Goal: Task Accomplishment & Management: Manage account settings

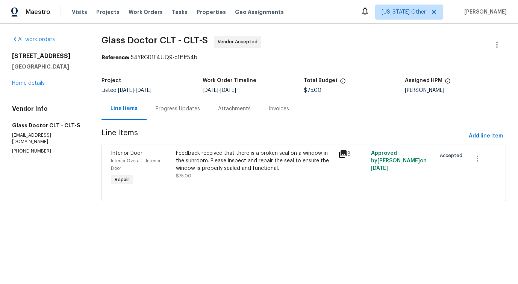
click at [188, 111] on div "Progress Updates" at bounding box center [178, 109] width 44 height 8
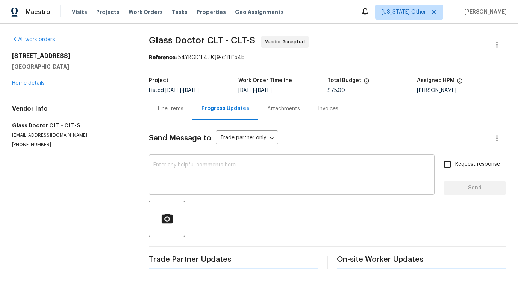
click at [193, 173] on textarea at bounding box center [291, 175] width 277 height 26
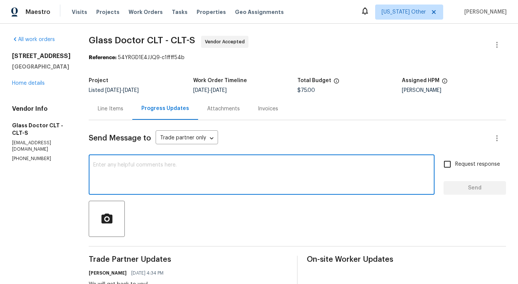
click at [99, 112] on div "Line Items" at bounding box center [111, 108] width 44 height 22
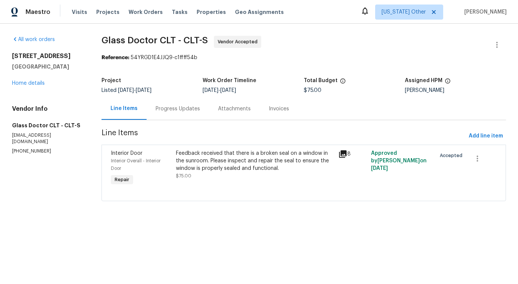
click at [230, 176] on div "Feedback received that there is a broken seal on a window in the sunroom. Pleas…" at bounding box center [255, 164] width 158 height 30
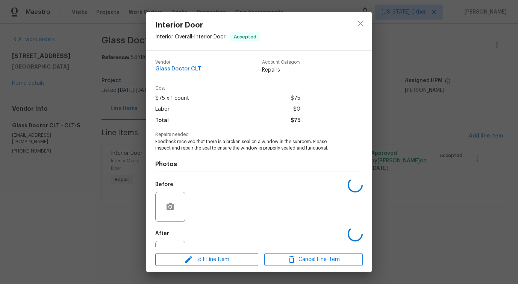
scroll to position [32, 0]
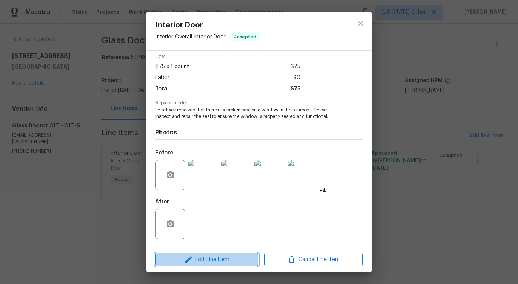
click at [196, 260] on span "Edit Line Item" at bounding box center [207, 259] width 99 height 9
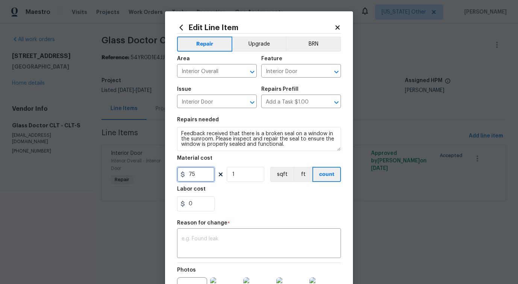
click at [192, 175] on input "75" at bounding box center [196, 174] width 38 height 15
type input "864"
click at [223, 245] on textarea at bounding box center [259, 244] width 155 height 16
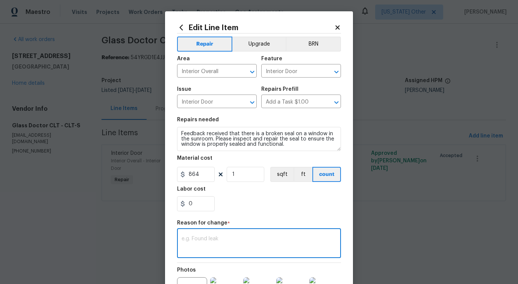
paste textarea "(PS) Updated cost per BR team approval."
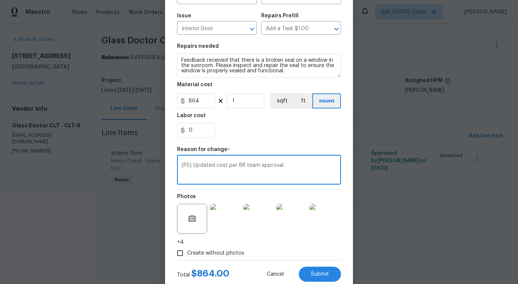
scroll to position [95, 0]
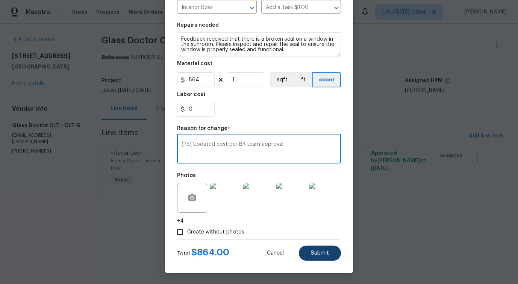
type textarea "(PS) Updated cost per BR team approval."
click at [315, 256] on button "Submit" at bounding box center [320, 252] width 42 height 15
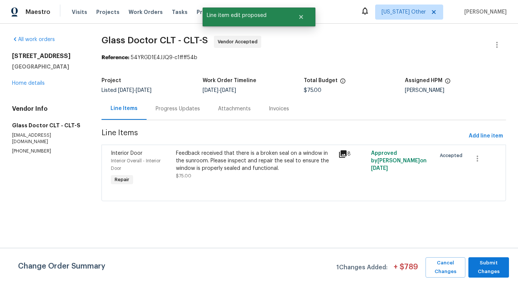
scroll to position [0, 0]
click at [494, 270] on span "Submit Changes" at bounding box center [488, 266] width 33 height 17
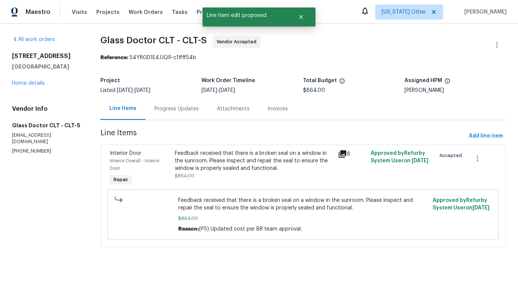
click at [185, 111] on div "Progress Updates" at bounding box center [177, 109] width 44 height 8
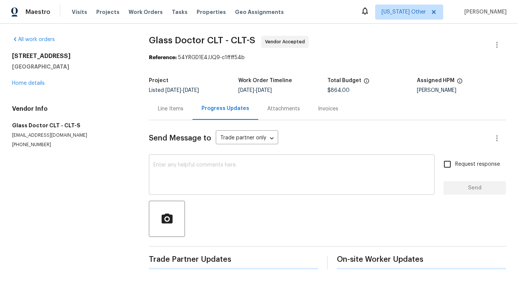
click at [188, 186] on textarea at bounding box center [291, 175] width 277 height 26
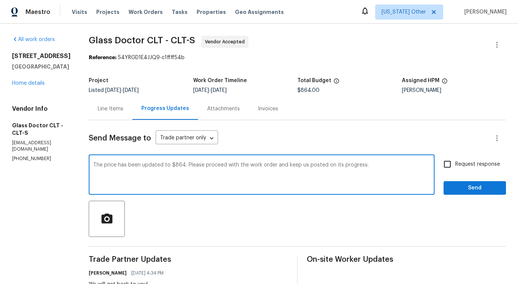
drag, startPoint x: 179, startPoint y: 165, endPoint x: 224, endPoint y: 167, distance: 45.2
click at [224, 167] on textarea "The price has been updated to $864. Please proceed with the work order and keep…" at bounding box center [261, 175] width 337 height 26
click at [217, 176] on textarea "The price has been updated to $864. Please proceed with the work order and keep…" at bounding box center [261, 175] width 337 height 26
type textarea "The price has been updated to $864. Please proceed with the work order and keep…"
click at [467, 164] on span "Request response" at bounding box center [478, 164] width 45 height 8
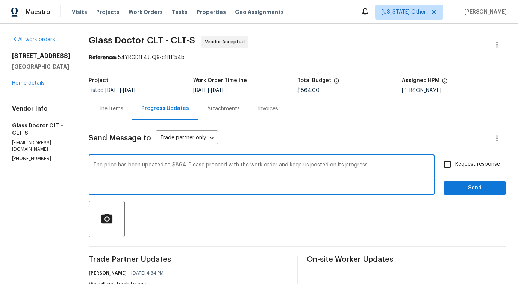
click at [456, 164] on input "Request response" at bounding box center [448, 164] width 16 height 16
checkbox input "true"
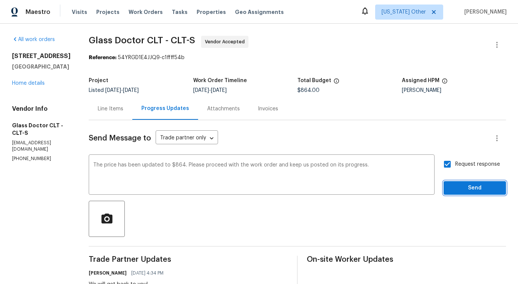
click at [469, 186] on span "Send" at bounding box center [475, 187] width 50 height 9
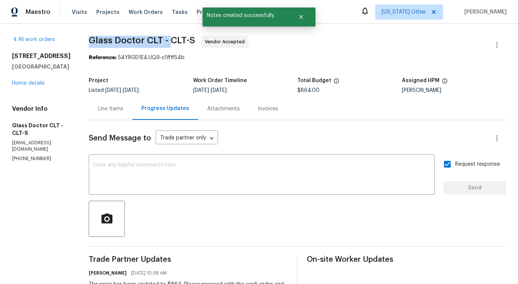
drag, startPoint x: 80, startPoint y: 38, endPoint x: 162, endPoint y: 39, distance: 82.4
copy span "Glass Doctor CLT -"
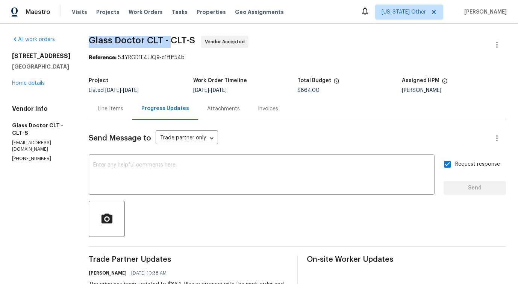
scroll to position [54, 0]
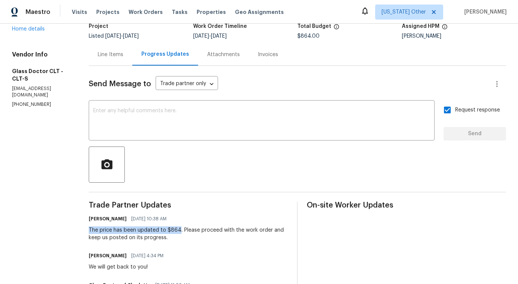
drag, startPoint x: 82, startPoint y: 227, endPoint x: 171, endPoint y: 232, distance: 89.7
copy div "The price has been updated to $864"
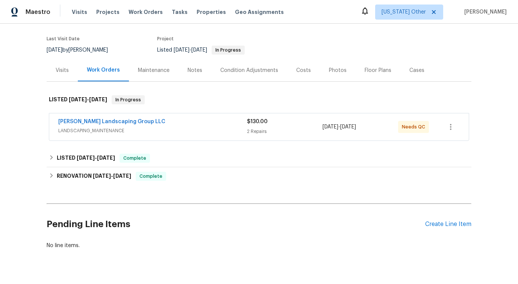
scroll to position [60, 0]
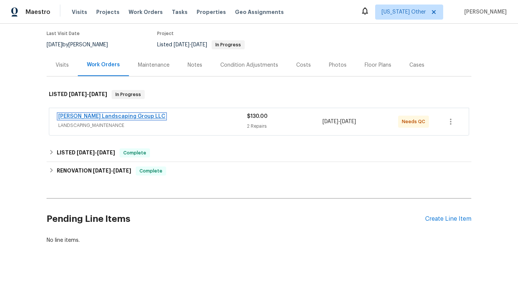
click at [121, 116] on link "Sandoval Landscaping Group LLC" at bounding box center [111, 116] width 107 height 5
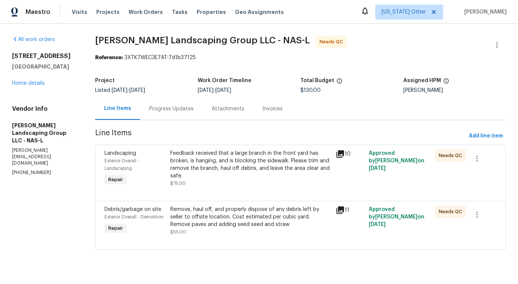
click at [186, 111] on div "Progress Updates" at bounding box center [171, 109] width 44 height 8
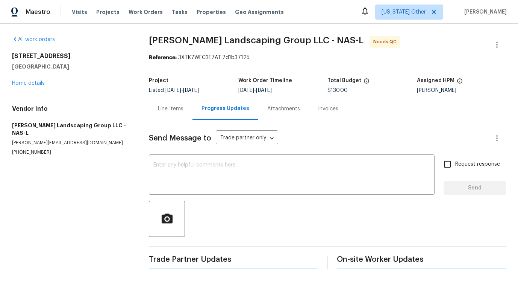
click at [185, 195] on div "Send Message to Trade partner only Trade partner only ​ x ​ Request response Se…" at bounding box center [327, 194] width 357 height 149
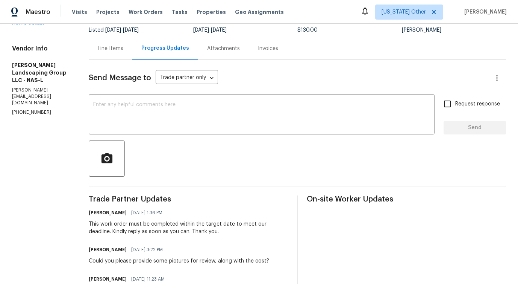
scroll to position [136, 0]
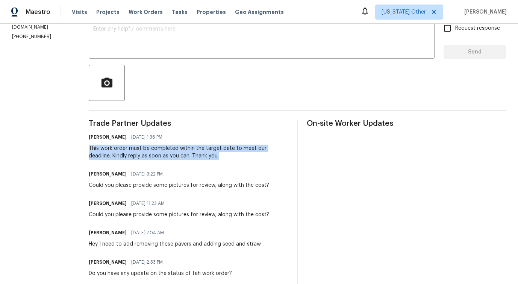
drag, startPoint x: 106, startPoint y: 144, endPoint x: 265, endPoint y: 155, distance: 159.5
click at [266, 155] on div "All work orders 7513 W Winchester Dr Antioch, TN 37013 Home details Vendor Info…" at bounding box center [259, 167] width 518 height 558
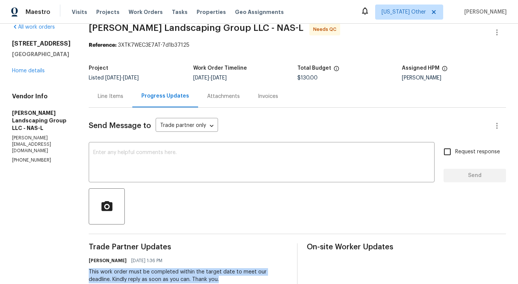
scroll to position [0, 0]
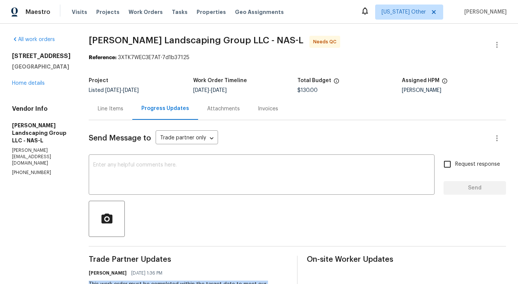
click at [132, 112] on div "Line Items" at bounding box center [111, 108] width 44 height 22
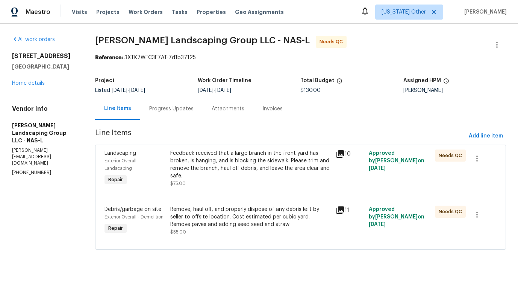
click at [271, 150] on div "Feedback received that a large branch in the front yard has broken, is hanging,…" at bounding box center [250, 164] width 161 height 30
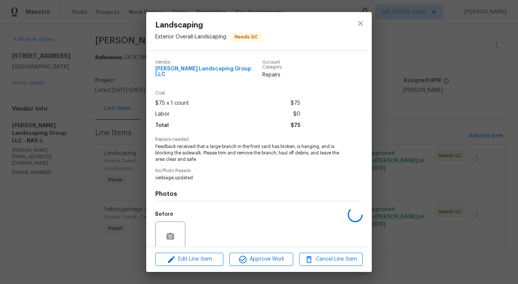
scroll to position [56, 0]
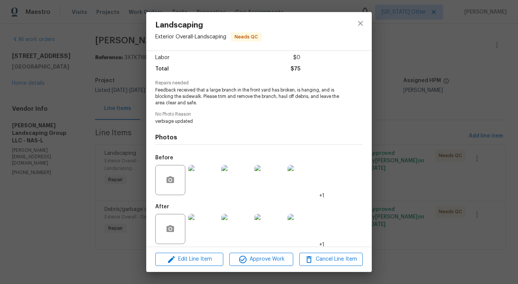
click at [199, 176] on img at bounding box center [203, 180] width 30 height 30
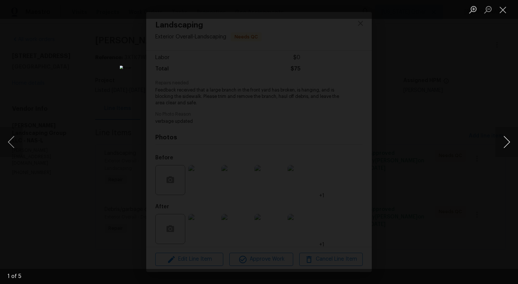
click at [506, 145] on button "Next image" at bounding box center [507, 142] width 23 height 30
click at [503, 12] on button "Close lightbox" at bounding box center [503, 9] width 15 height 13
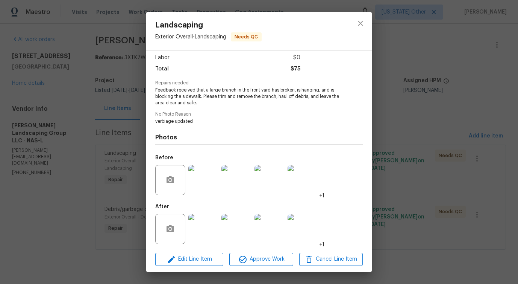
click at [201, 219] on img at bounding box center [203, 229] width 30 height 30
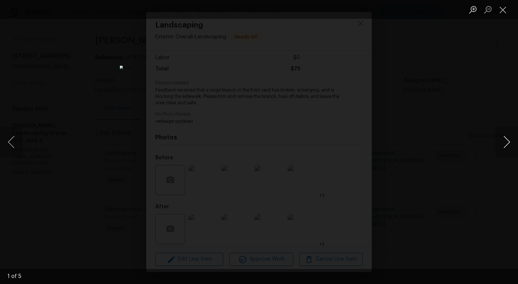
click at [506, 143] on button "Next image" at bounding box center [507, 142] width 23 height 30
click at [507, 143] on button "Next image" at bounding box center [507, 142] width 23 height 30
click at [501, 12] on button "Close lightbox" at bounding box center [503, 9] width 15 height 13
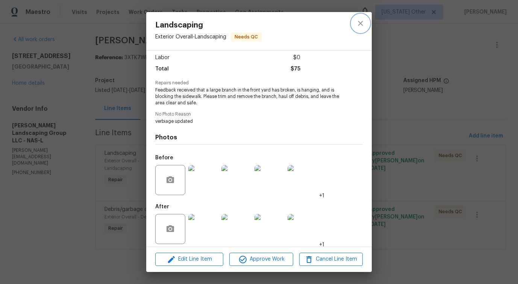
click at [365, 25] on icon "close" at bounding box center [360, 23] width 9 height 9
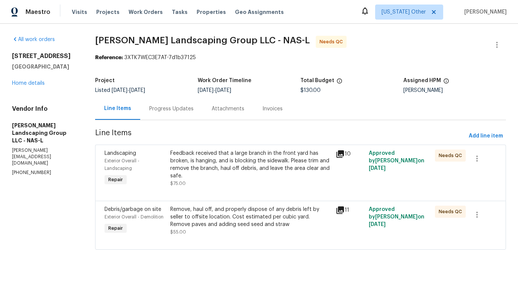
click at [207, 219] on div "Remove, haul off, and properly dispose of any debris left by seller to offsite …" at bounding box center [250, 216] width 161 height 23
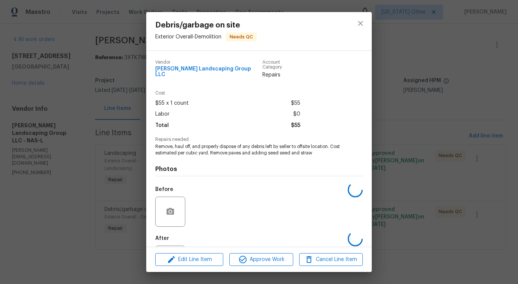
scroll to position [32, 0]
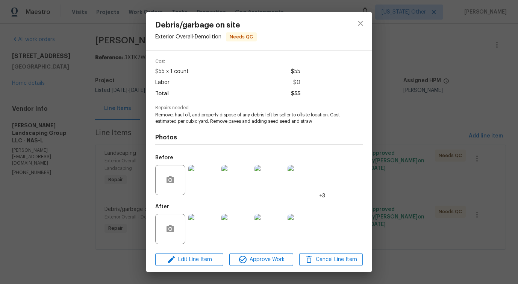
click at [197, 182] on img at bounding box center [203, 180] width 30 height 30
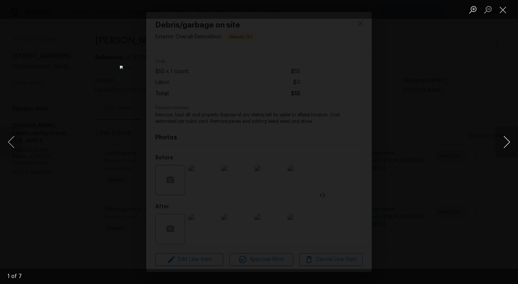
click at [507, 141] on button "Next image" at bounding box center [507, 142] width 23 height 30
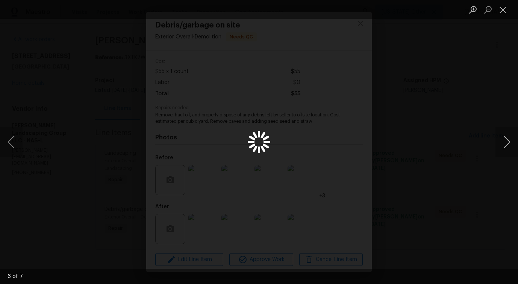
click at [507, 141] on button "Next image" at bounding box center [507, 142] width 23 height 30
click at [499, 8] on button "Close lightbox" at bounding box center [503, 9] width 15 height 13
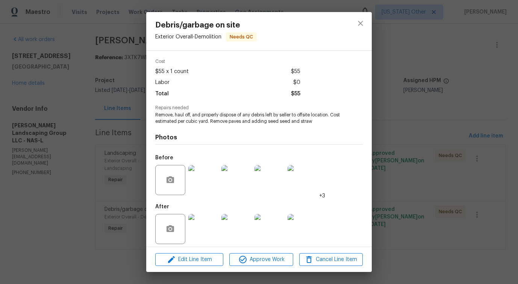
click at [206, 214] on img at bounding box center [203, 229] width 30 height 30
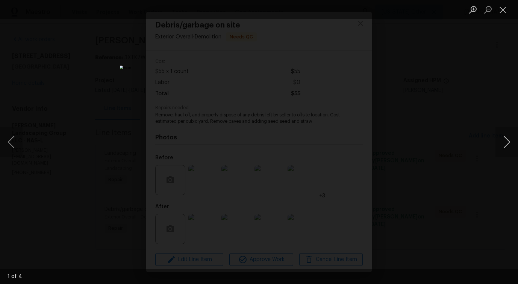
click at [504, 141] on button "Next image" at bounding box center [507, 142] width 23 height 30
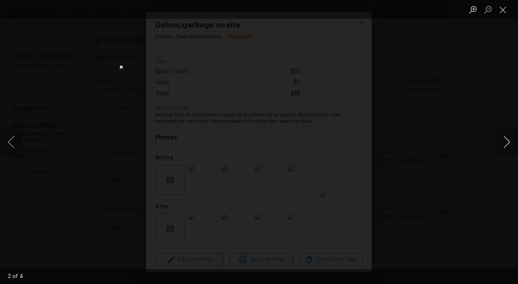
click at [504, 141] on button "Next image" at bounding box center [507, 142] width 23 height 30
click at [503, 5] on button "Close lightbox" at bounding box center [503, 9] width 15 height 13
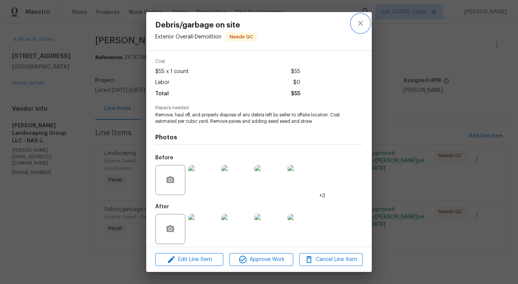
click at [362, 23] on icon "close" at bounding box center [360, 23] width 9 height 9
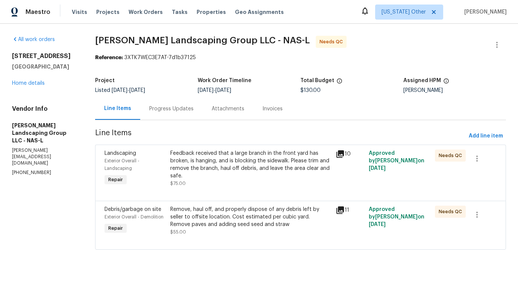
click at [177, 106] on div "Progress Updates" at bounding box center [171, 109] width 44 height 8
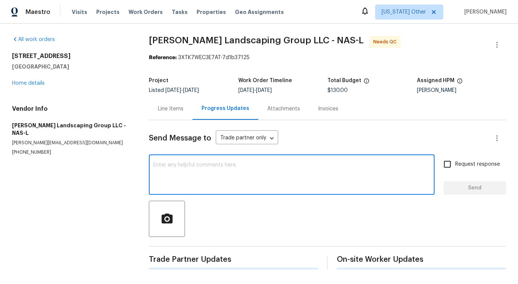
click at [196, 182] on textarea at bounding box center [291, 175] width 277 height 26
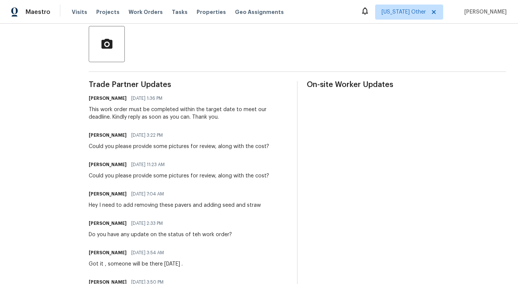
scroll to position [175, 0]
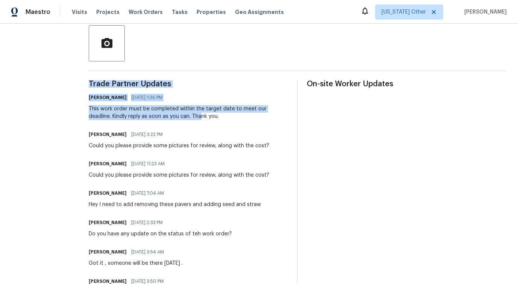
drag, startPoint x: 97, startPoint y: 114, endPoint x: 217, endPoint y: 116, distance: 120.0
click at [218, 116] on div "All work orders 7513 W Winchester Dr Antioch, TN 37013 Home details Vendor Info…" at bounding box center [259, 127] width 518 height 558
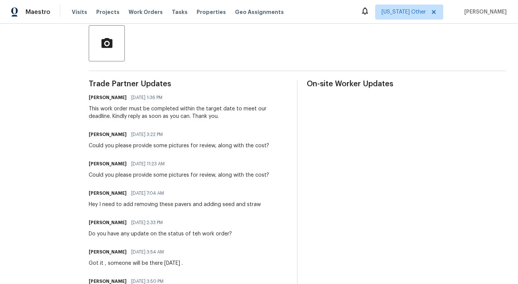
drag, startPoint x: 149, startPoint y: 138, endPoint x: 220, endPoint y: 138, distance: 70.7
click at [220, 138] on div "Pavithra Sekar 10/02/2025 3:22 PM" at bounding box center [179, 134] width 181 height 11
drag, startPoint x: 157, startPoint y: 208, endPoint x: 261, endPoint y: 205, distance: 103.5
click at [261, 205] on div "Hey I need to add removing these pavers and adding seed and straw" at bounding box center [175, 205] width 172 height 8
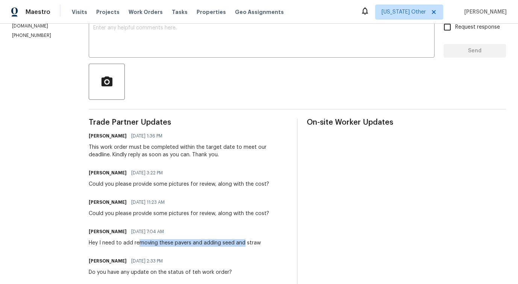
scroll to position [0, 0]
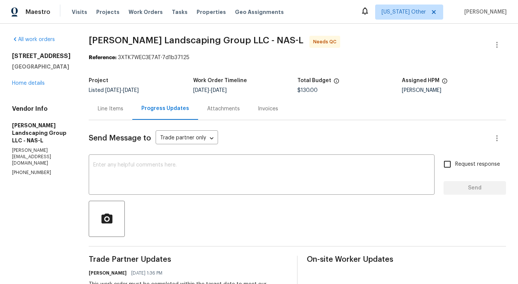
click at [39, 147] on p "sandoval.landscaping@outlook.com" at bounding box center [41, 156] width 59 height 19
copy p "sandoval.landscaping@outlook.com"
click at [284, 158] on div "x ​" at bounding box center [262, 175] width 346 height 38
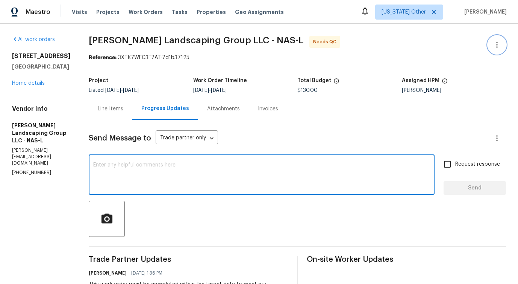
click at [495, 40] on button "button" at bounding box center [497, 45] width 18 height 18
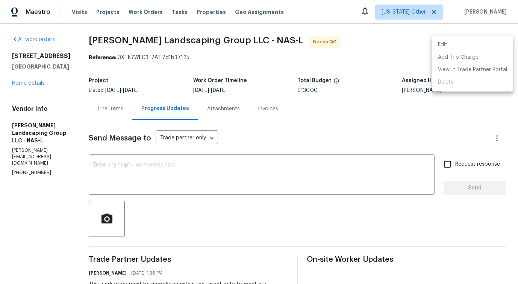
click at [466, 42] on li "Edit" at bounding box center [472, 45] width 81 height 12
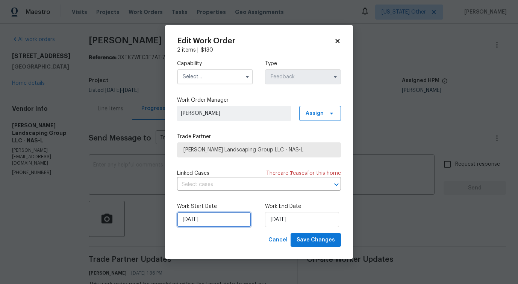
click at [201, 221] on input "9/29/2025" at bounding box center [214, 219] width 74 height 15
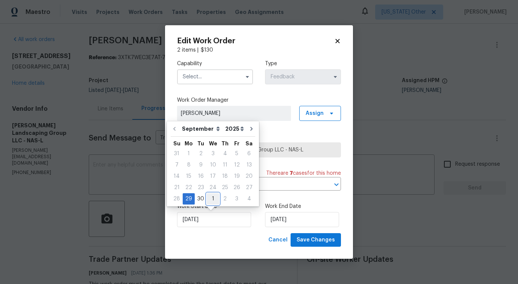
click at [211, 197] on div "1" at bounding box center [213, 198] width 12 height 11
type input "10/1/2025"
select select "9"
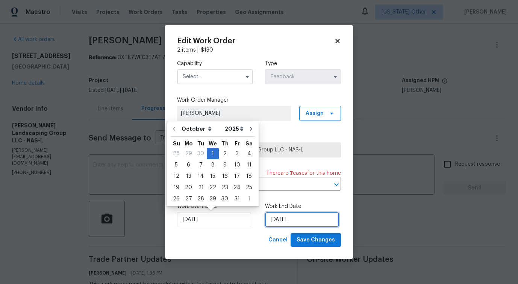
click at [276, 213] on input "10/1/2025" at bounding box center [302, 219] width 74 height 15
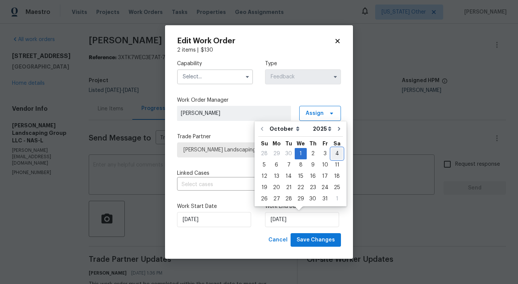
click at [333, 154] on div "4" at bounding box center [337, 153] width 12 height 11
type input "10/4/2025"
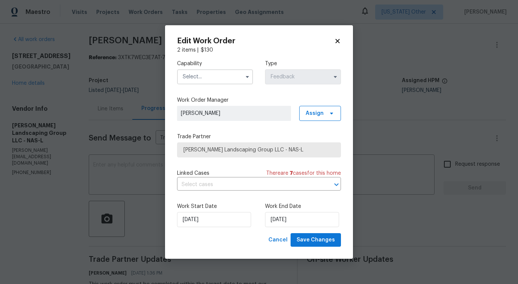
click at [216, 81] on input "text" at bounding box center [215, 76] width 76 height 15
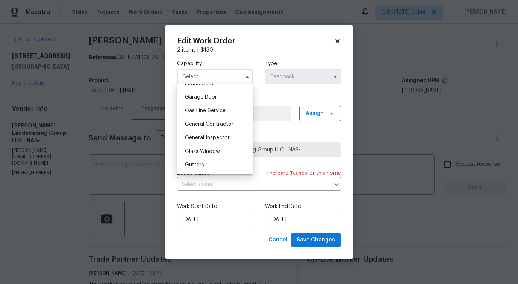
scroll to position [346, 0]
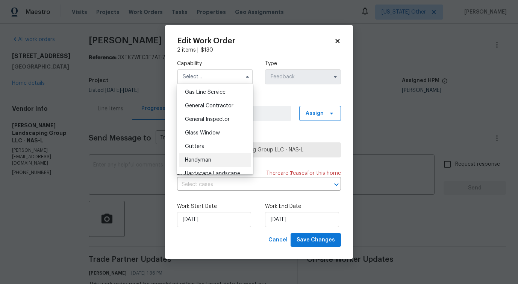
click at [207, 158] on span "Handyman" at bounding box center [198, 159] width 26 height 5
type input "Handyman"
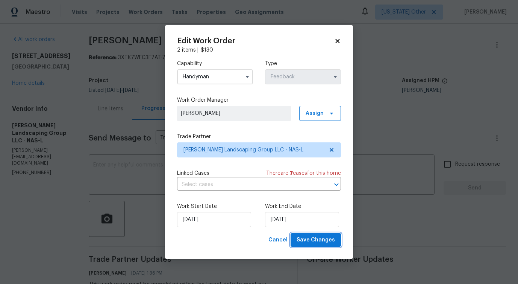
click at [314, 241] on span "Save Changes" at bounding box center [316, 239] width 38 height 9
click at [151, 177] on textarea at bounding box center [261, 175] width 337 height 26
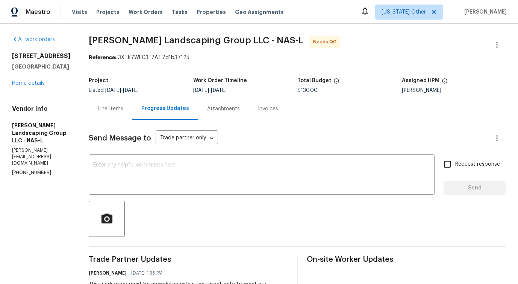
click at [123, 110] on div "Line Items" at bounding box center [111, 109] width 26 height 8
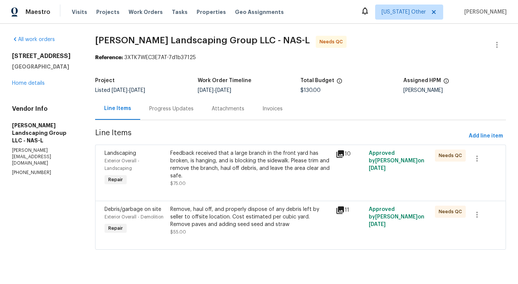
click at [259, 159] on div "Feedback received that a large branch in the front yard has broken, is hanging,…" at bounding box center [250, 164] width 161 height 30
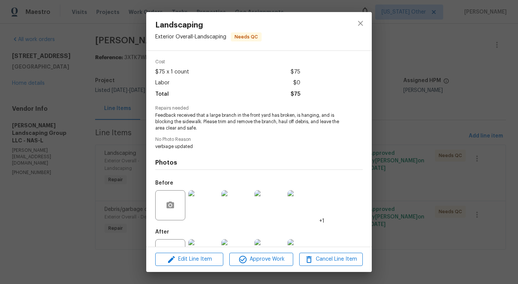
scroll to position [56, 0]
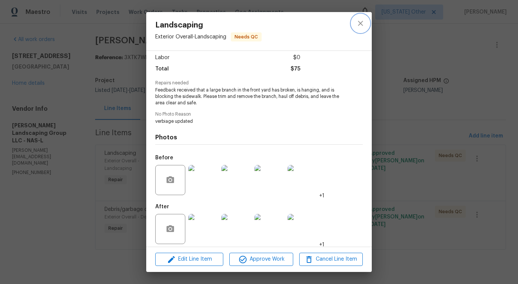
click at [357, 27] on icon "close" at bounding box center [360, 23] width 9 height 9
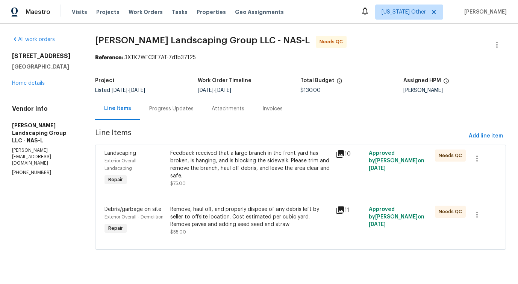
click at [178, 105] on div "Progress Updates" at bounding box center [171, 109] width 44 height 8
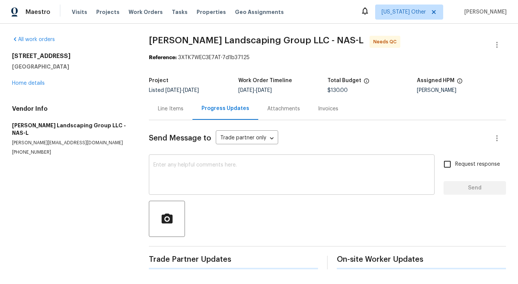
click at [207, 173] on textarea at bounding box center [291, 175] width 277 height 26
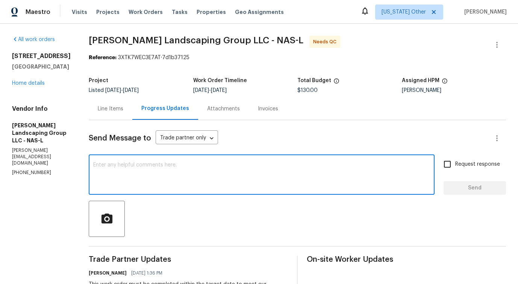
click at [123, 107] on div "Line Items" at bounding box center [111, 109] width 26 height 8
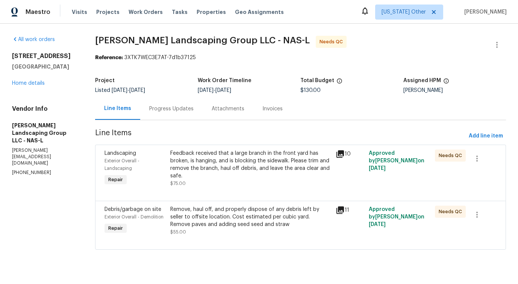
click at [181, 116] on div "Progress Updates" at bounding box center [171, 108] width 62 height 22
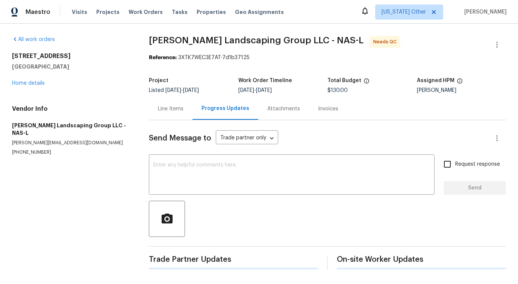
click at [216, 207] on div at bounding box center [327, 219] width 357 height 36
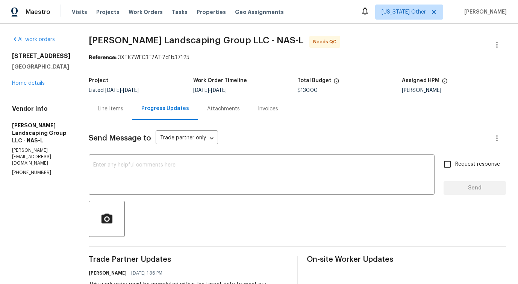
click at [122, 104] on div "Line Items" at bounding box center [111, 108] width 44 height 22
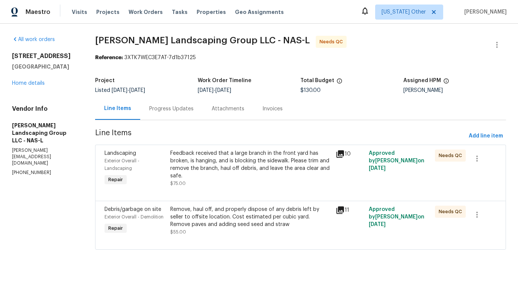
click at [261, 182] on div "Feedback received that a large branch in the front yard has broken, is hanging,…" at bounding box center [250, 168] width 161 height 38
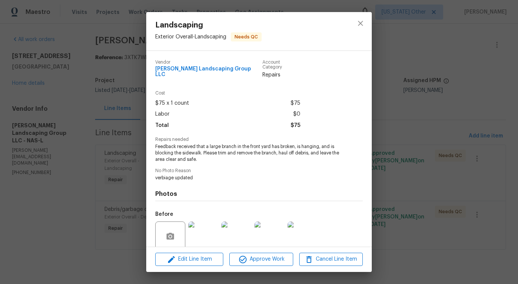
scroll to position [56, 0]
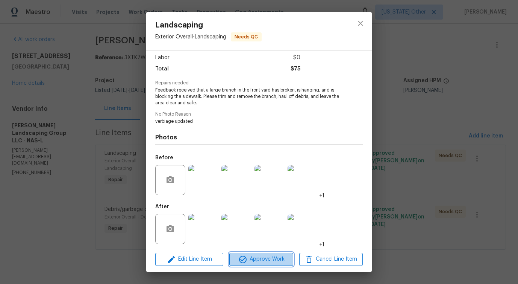
click at [254, 263] on span "Approve Work" at bounding box center [261, 258] width 59 height 9
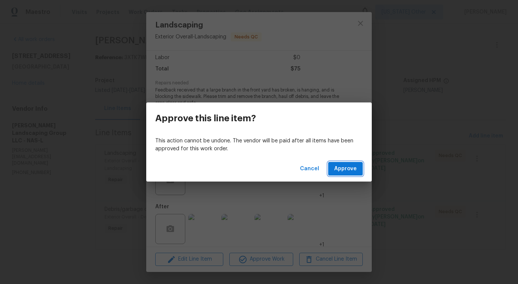
click at [351, 172] on span "Approve" at bounding box center [345, 168] width 23 height 9
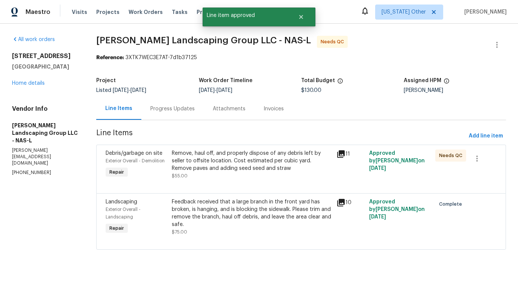
click at [250, 151] on div "Remove, haul off, and properly dispose of any debris left by seller to offsite …" at bounding box center [252, 160] width 160 height 23
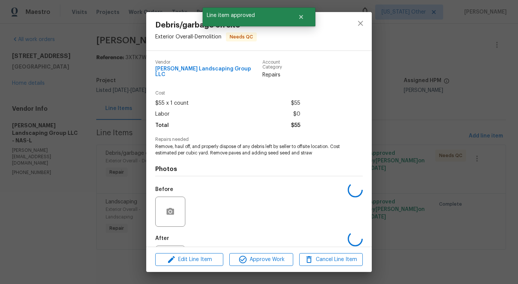
scroll to position [32, 0]
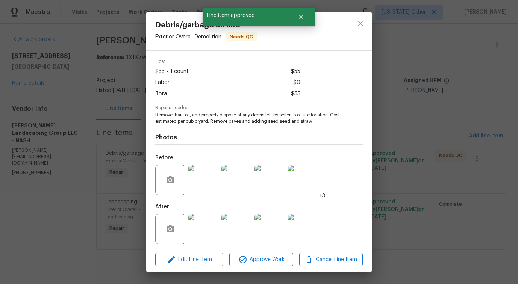
click at [246, 269] on div "Edit Line Item Approve Work Cancel Line Item" at bounding box center [259, 259] width 226 height 25
click at [255, 258] on span "Approve Work" at bounding box center [261, 259] width 59 height 9
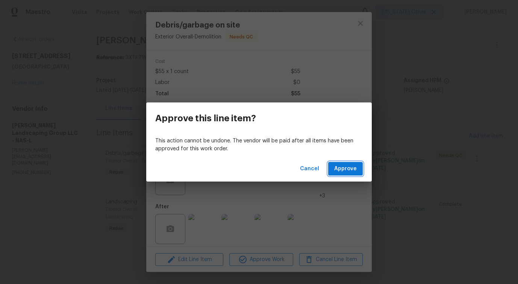
click at [349, 163] on button "Approve" at bounding box center [345, 169] width 35 height 14
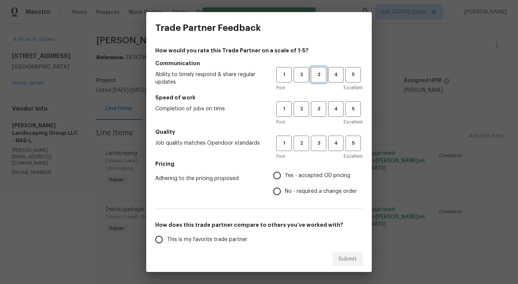
click at [316, 72] on span "3" at bounding box center [319, 74] width 14 height 9
click at [318, 104] on button "3" at bounding box center [318, 108] width 15 height 15
click at [318, 138] on button "3" at bounding box center [318, 142] width 15 height 15
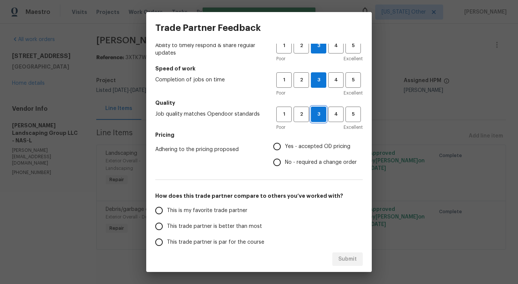
scroll to position [29, 0]
click at [295, 149] on span "Yes - accepted OD pricing" at bounding box center [317, 146] width 65 height 8
click at [285, 149] on input "Yes - accepted OD pricing" at bounding box center [277, 146] width 16 height 16
radio input "true"
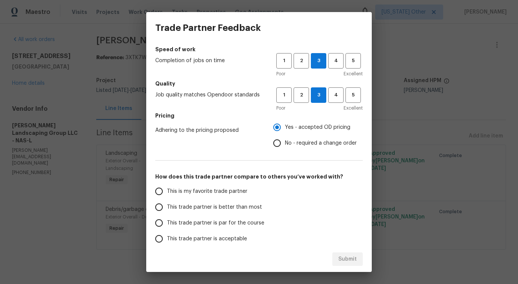
click at [232, 207] on span "This trade partner is better than most" at bounding box center [214, 207] width 95 height 8
click at [167, 207] on input "This trade partner is better than most" at bounding box center [159, 207] width 16 height 16
click at [343, 260] on span "Submit" at bounding box center [348, 258] width 18 height 9
radio input "true"
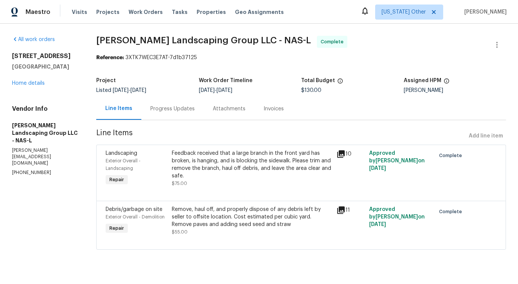
click at [195, 106] on div "Progress Updates" at bounding box center [172, 109] width 44 height 8
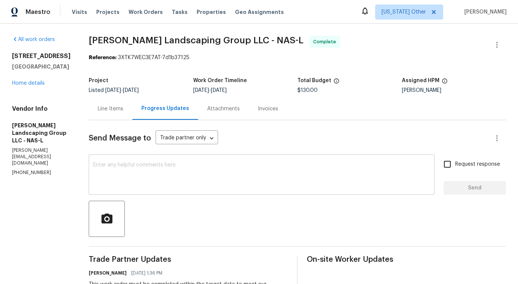
click at [203, 184] on textarea at bounding box center [261, 175] width 337 height 26
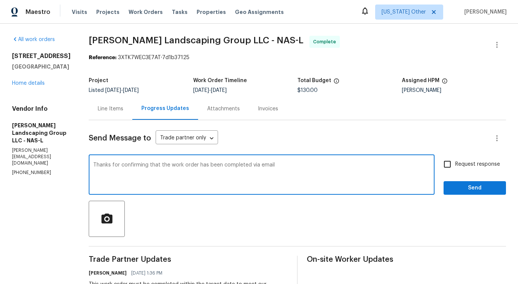
type textarea "Thanks for confirming that the work order has been completed via email."
click at [229, 164] on textarea "Thanks for confirming that the work order has been completed via email." at bounding box center [261, 175] width 337 height 26
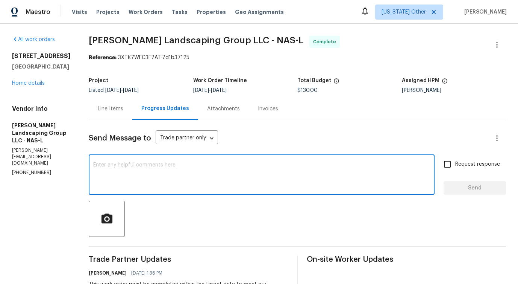
paste textarea "Thank you for confirming via email that the work order has been completed."
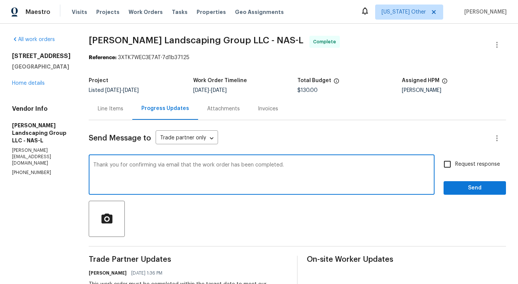
type textarea "Thank you for confirming via email that the work order has been completed."
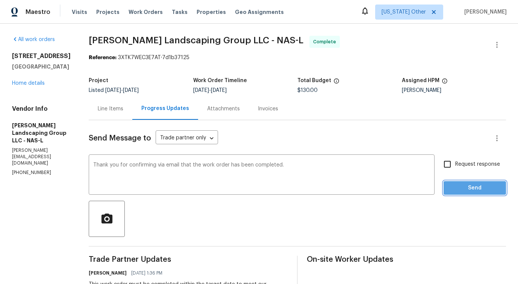
click at [458, 182] on button "Send" at bounding box center [475, 188] width 62 height 14
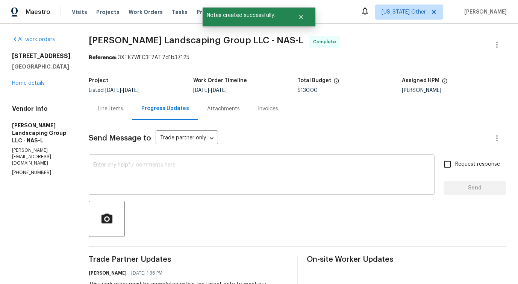
click at [222, 179] on textarea at bounding box center [261, 175] width 337 height 26
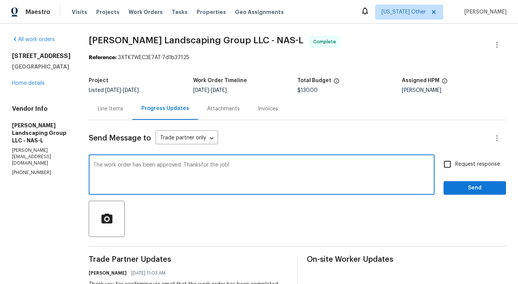
click at [216, 166] on textarea "The work order has been approved. Thanksfor the job!" at bounding box center [261, 175] width 337 height 26
type textarea "The work order has been approved. Thanks for the job!"
click at [477, 189] on span "Send" at bounding box center [475, 187] width 50 height 9
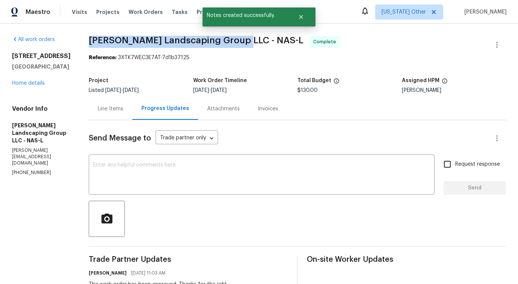
drag, startPoint x: 103, startPoint y: 39, endPoint x: 257, endPoint y: 40, distance: 153.5
copy span "Sandoval Landscaping Group LLC -"
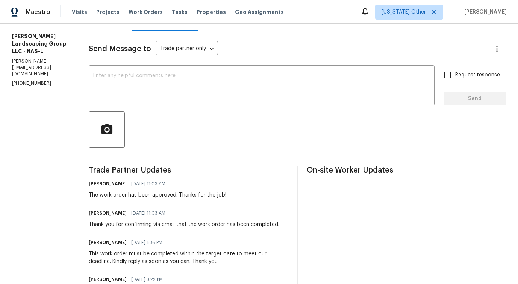
scroll to position [111, 0]
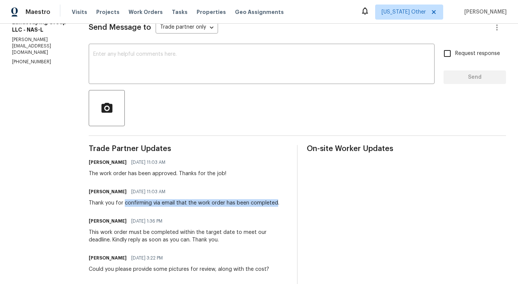
drag, startPoint x: 141, startPoint y: 204, endPoint x: 292, endPoint y: 204, distance: 151.2
click at [280, 204] on div "Thank you for confirming via email that the work order has been completed." at bounding box center [184, 203] width 191 height 8
copy div "confirming via email that the work order has been completed"
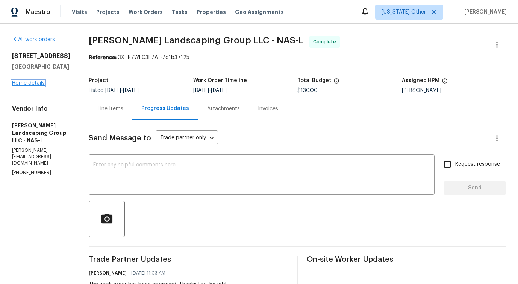
click at [38, 84] on link "Home details" at bounding box center [28, 83] width 33 height 5
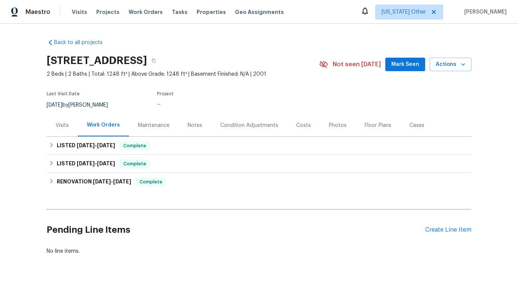
scroll to position [22, 0]
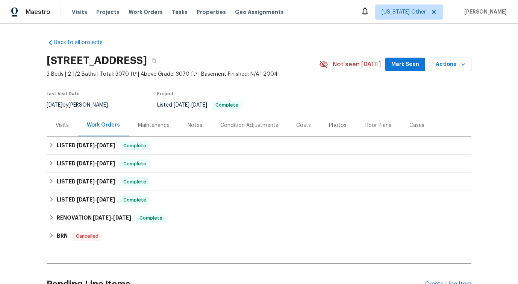
scroll to position [76, 0]
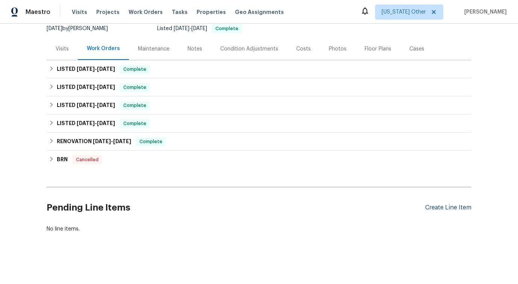
click at [445, 205] on div "Create Line Item" at bounding box center [448, 207] width 46 height 7
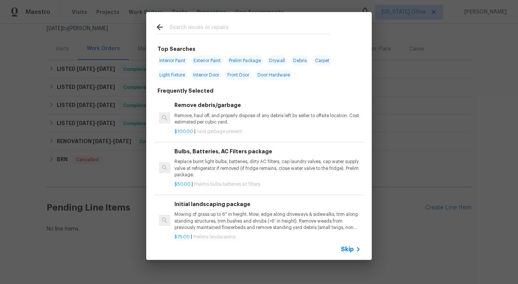
click at [352, 251] on span "Skip" at bounding box center [347, 249] width 13 height 8
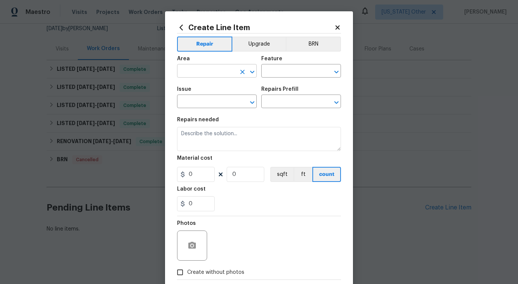
click at [217, 72] on input "text" at bounding box center [206, 72] width 59 height 12
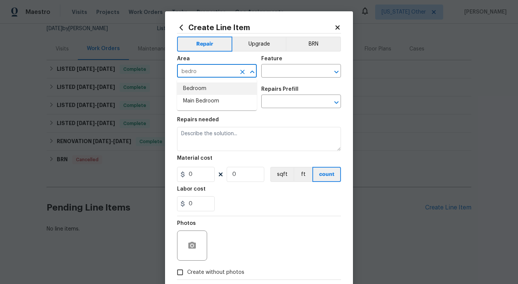
click at [204, 87] on li "Bedroom" at bounding box center [217, 88] width 80 height 12
type input "Bedroom"
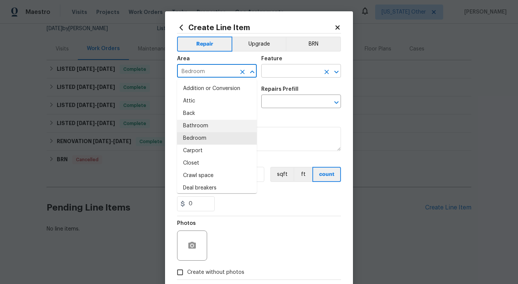
click at [306, 70] on input "text" at bounding box center [290, 72] width 59 height 12
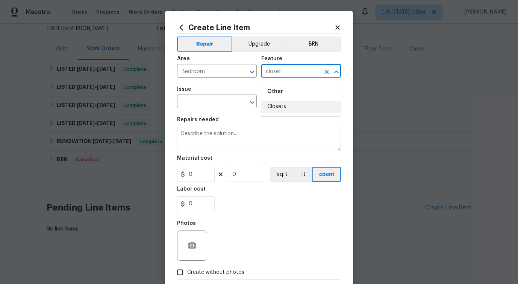
click at [295, 102] on li "Closets" at bounding box center [301, 106] width 80 height 12
type input "Closets"
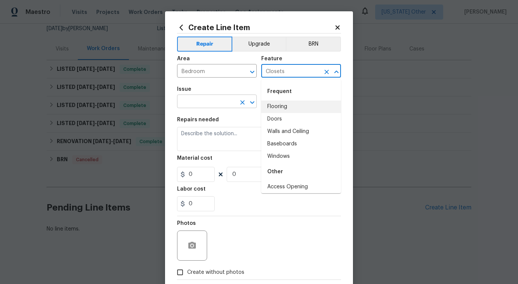
click at [205, 102] on input "text" at bounding box center [206, 102] width 59 height 12
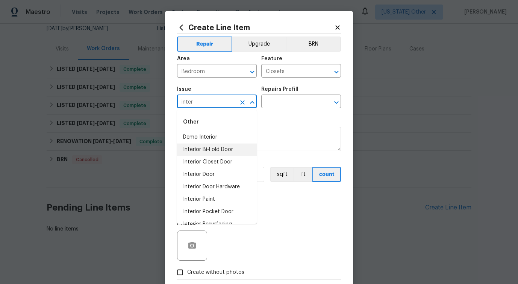
type input "inter"
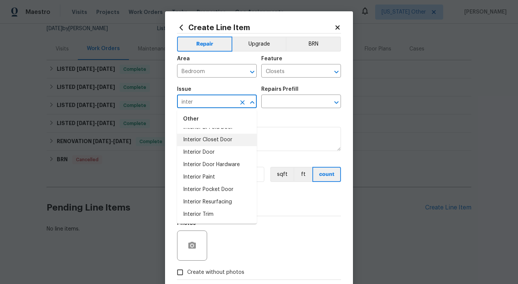
scroll to position [15, 0]
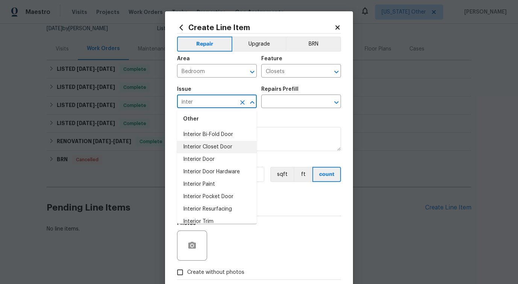
click at [223, 147] on li "Interior Closet Door" at bounding box center [217, 147] width 80 height 12
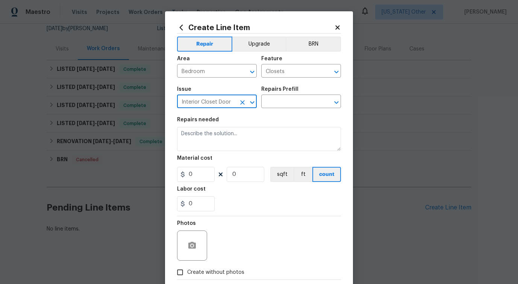
type input "Interior Closet Door"
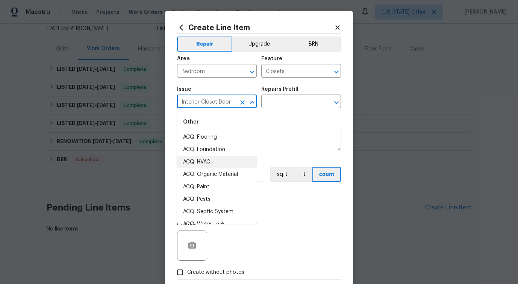
click at [281, 93] on div "Repairs Prefill" at bounding box center [301, 92] width 80 height 10
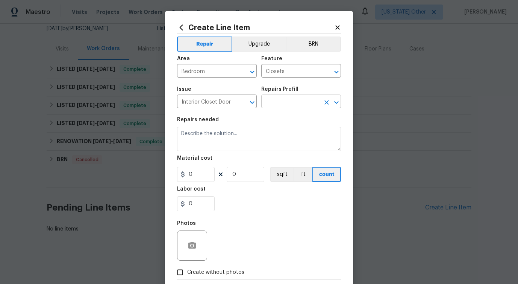
click at [280, 100] on input "text" at bounding box center [290, 102] width 59 height 12
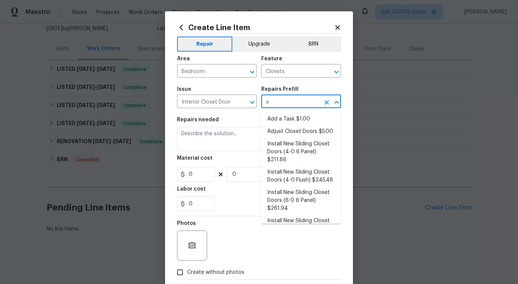
type input "ad"
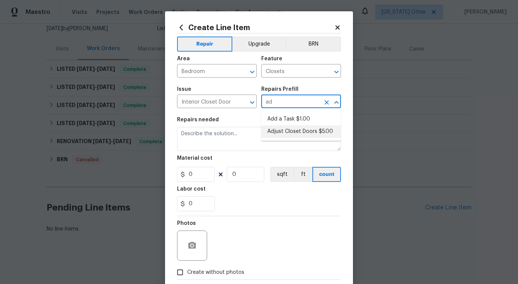
click at [303, 136] on li "Adjust Closet Doors $5.00" at bounding box center [301, 131] width 80 height 12
type input "Interior Door"
type input "Adjust Closet Doors $5.00"
type textarea "Adjust the closet doors ensuring that they open/close/operate as intended."
type input "5"
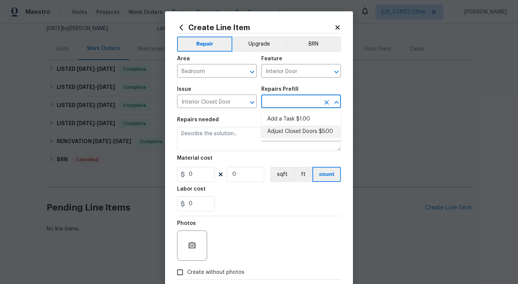
type input "1"
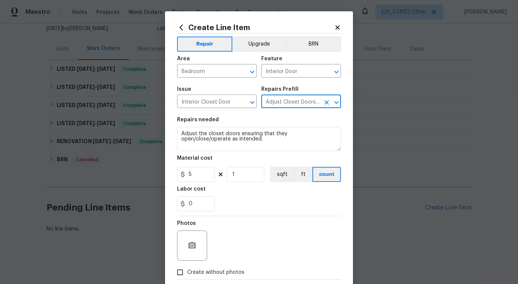
type input "Adjust Closet Doors $5.00"
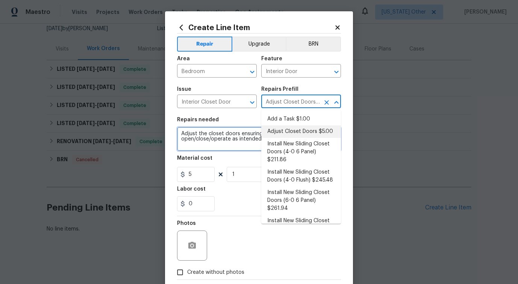
click at [198, 138] on textarea "Adjust the closet doors ensuring that they open/close/operate as intended." at bounding box center [259, 139] width 164 height 24
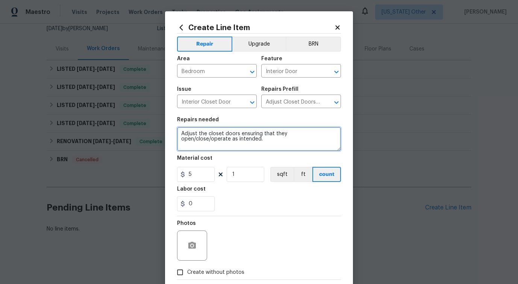
click at [198, 138] on textarea "Adjust the closet doors ensuring that they open/close/operate as intended." at bounding box center [259, 139] width 164 height 24
paste textarea "The upstairs bedroom closet door is off the track. Please realign and resecure …"
type textarea "The upstairs bedroom closet door is off the track. Please realign and resecure …"
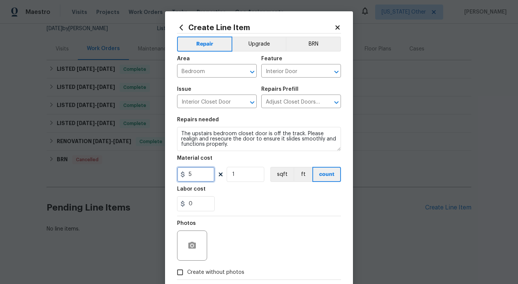
click at [191, 173] on input "5" at bounding box center [196, 174] width 38 height 15
click at [206, 174] on input "75" at bounding box center [196, 174] width 38 height 15
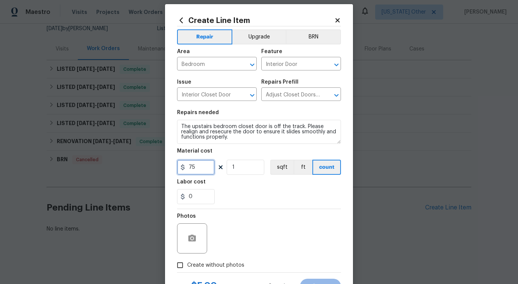
scroll to position [8, 0]
type input "75"
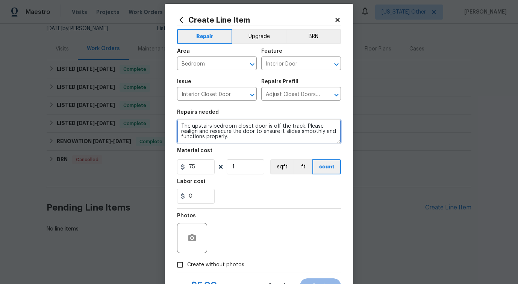
click at [231, 139] on textarea "The upstairs bedroom closet door is off the track. Please realign and resecure …" at bounding box center [259, 131] width 164 height 24
drag, startPoint x: 231, startPoint y: 139, endPoint x: 172, endPoint y: 127, distance: 60.9
click at [172, 127] on div "Create Line Item Repair Upgrade BRN Area Bedroom ​ Feature Interior Door ​ Issu…" at bounding box center [259, 154] width 188 height 301
click at [211, 131] on textarea "The upstairs bedroom closet door is off the track. Please realign and resecure …" at bounding box center [259, 131] width 164 height 24
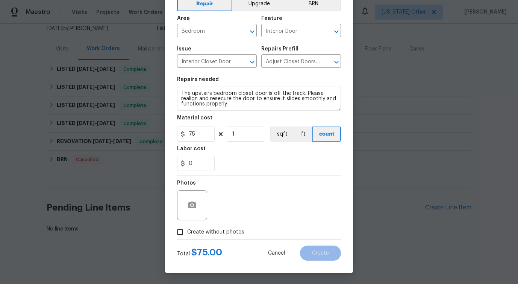
click at [210, 231] on span "Create without photos" at bounding box center [215, 232] width 57 height 8
click at [187, 231] on input "Create without photos" at bounding box center [180, 232] width 14 height 14
checkbox input "true"
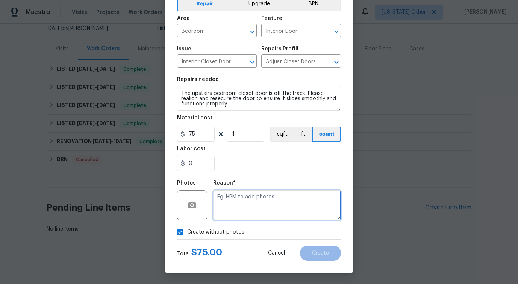
click at [256, 198] on textarea at bounding box center [277, 205] width 128 height 30
type textarea "verbiage updated"
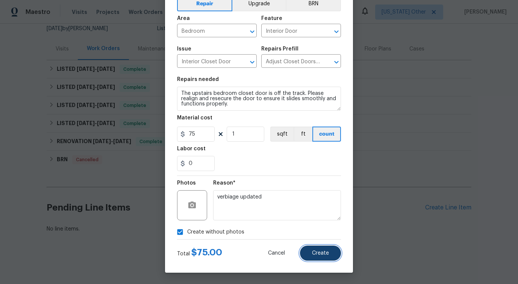
click at [312, 251] on button "Create" at bounding box center [320, 252] width 41 height 15
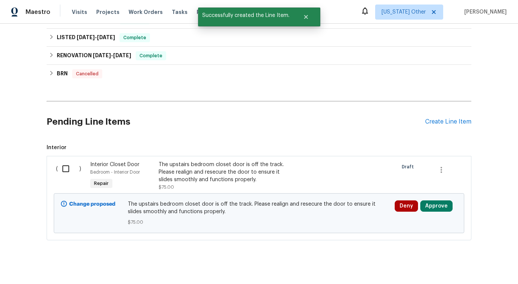
scroll to position [170, 0]
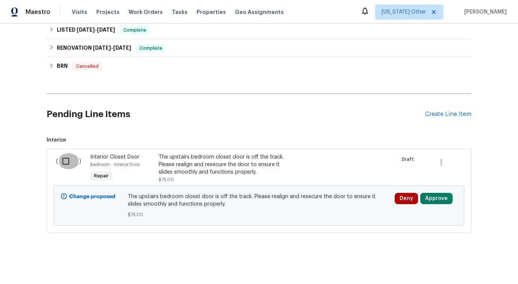
click at [68, 153] on input "checkbox" at bounding box center [68, 161] width 21 height 16
checkbox input "true"
click at [120, 113] on h2 "Pending Line Items" at bounding box center [236, 114] width 379 height 35
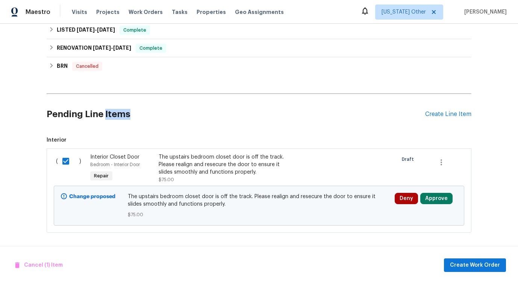
click at [92, 112] on h2 "Pending Line Items" at bounding box center [236, 114] width 379 height 35
click at [73, 110] on h2 "Pending Line Items" at bounding box center [236, 114] width 379 height 35
click at [89, 110] on h2 "Pending Line Items" at bounding box center [236, 114] width 379 height 35
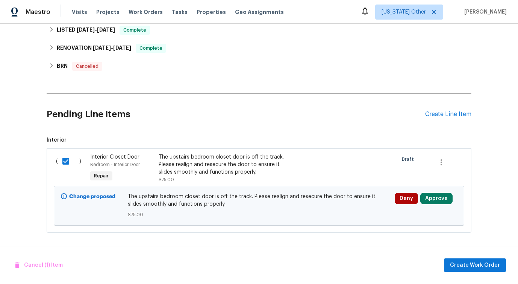
click at [89, 110] on h2 "Pending Line Items" at bounding box center [236, 114] width 379 height 35
click at [117, 114] on h2 "Pending Line Items" at bounding box center [236, 114] width 379 height 35
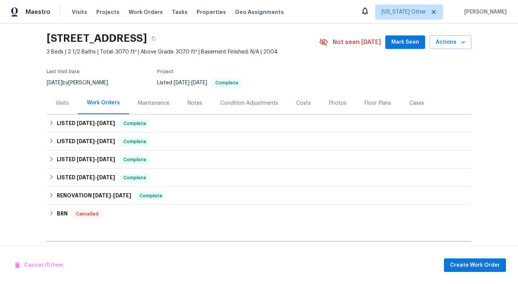
scroll to position [170, 0]
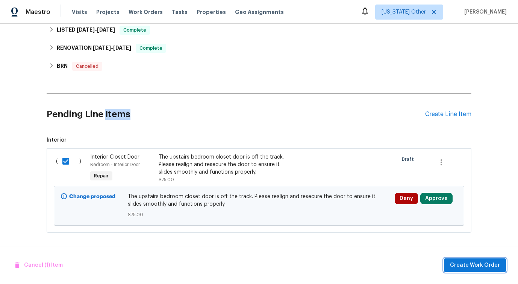
click at [460, 263] on span "Create Work Order" at bounding box center [475, 264] width 50 height 9
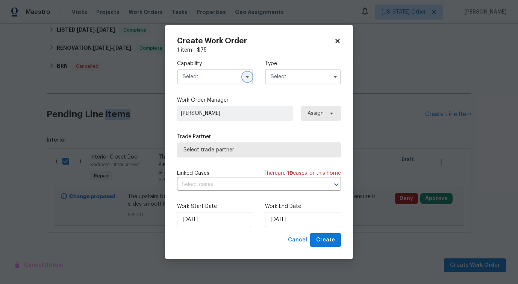
click at [243, 74] on button "button" at bounding box center [247, 76] width 9 height 9
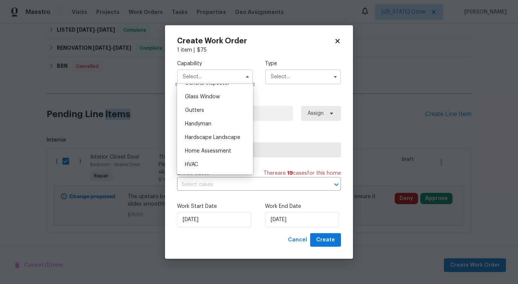
scroll to position [392, 0]
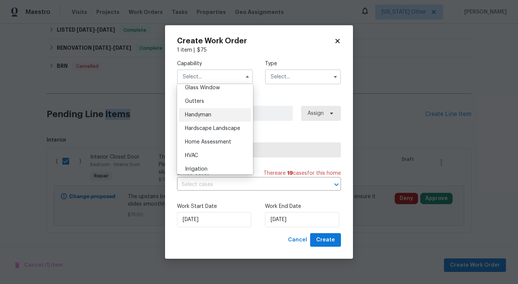
click at [207, 118] on div "Handyman" at bounding box center [215, 115] width 72 height 14
type input "Handyman"
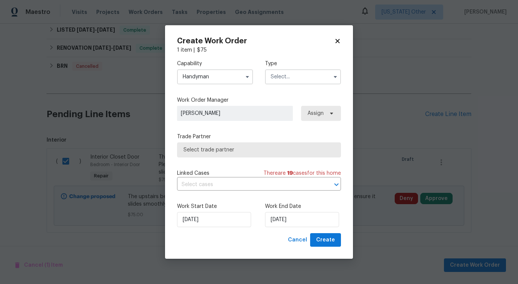
click at [283, 78] on input "text" at bounding box center [303, 76] width 76 height 15
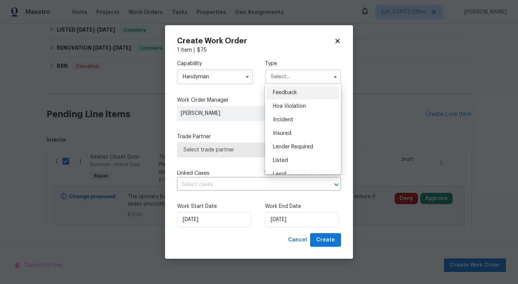
click at [280, 91] on span "Feedback" at bounding box center [285, 92] width 24 height 5
type input "Feedback"
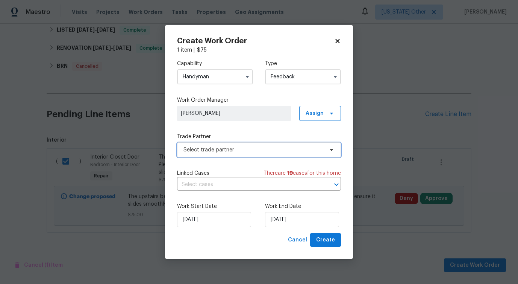
click at [219, 156] on span "Select trade partner" at bounding box center [259, 149] width 164 height 15
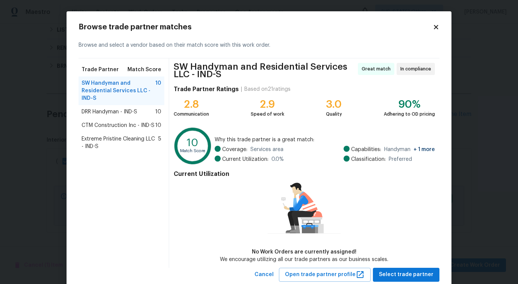
click at [133, 113] on span "DRR Handyman - IND-S" at bounding box center [110, 112] width 56 height 8
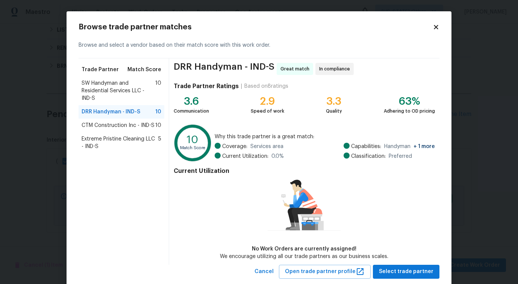
click at [131, 126] on span "CTM Construction Inc - IND-S" at bounding box center [118, 126] width 73 height 8
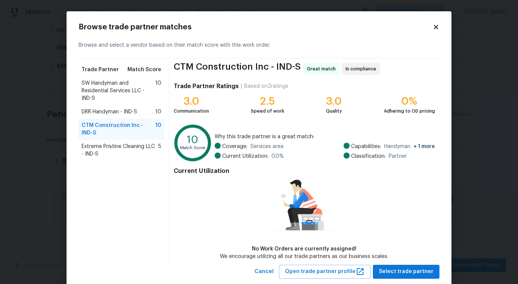
click at [115, 145] on span "Extreme Pristine Cleaning LLC - IND-S" at bounding box center [120, 150] width 77 height 15
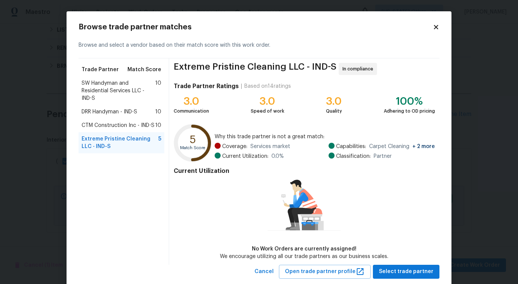
click at [109, 82] on span "SW Handyman and Residential Services LLC - IND-S" at bounding box center [119, 90] width 74 height 23
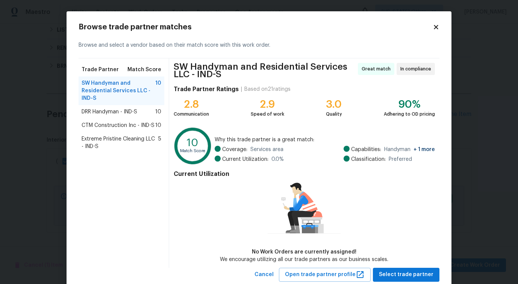
click at [103, 113] on span "DRR Handyman - IND-S" at bounding box center [110, 112] width 56 height 8
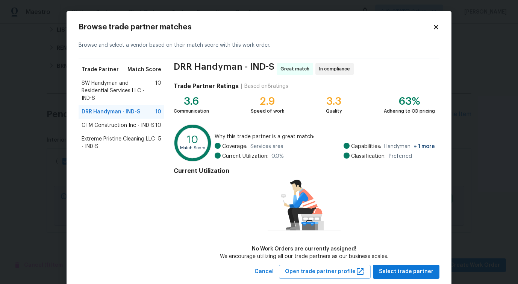
scroll to position [17, 0]
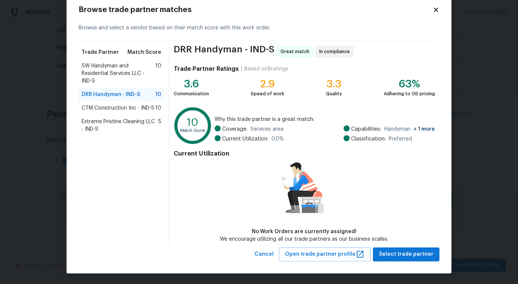
click at [397, 261] on div "Browse trade partner matches Browse and select a vendor based on their match sc…" at bounding box center [259, 133] width 385 height 279
click at [399, 260] on button "Select trade partner" at bounding box center [406, 254] width 67 height 14
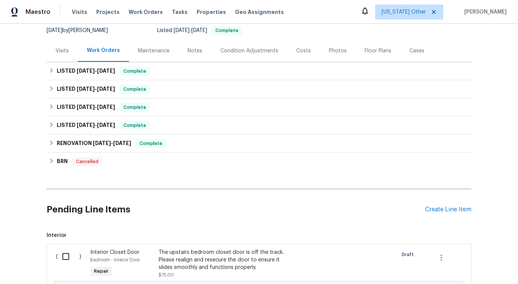
scroll to position [170, 0]
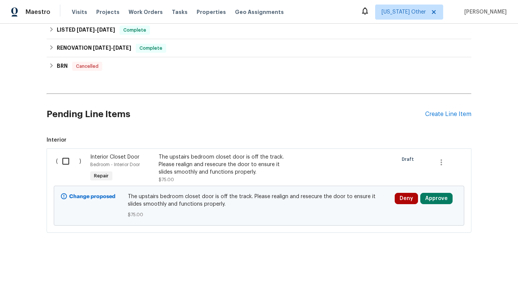
click at [67, 161] on input "checkbox" at bounding box center [68, 161] width 21 height 16
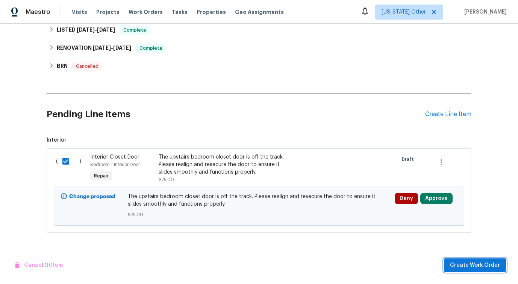
click at [468, 261] on span "Create Work Order" at bounding box center [475, 264] width 50 height 9
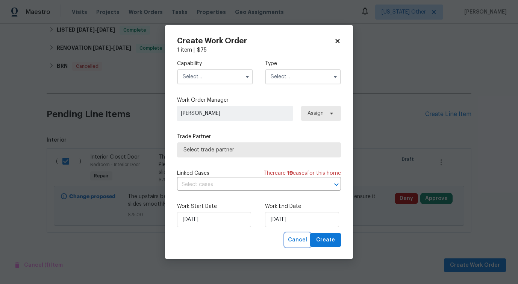
click at [293, 243] on span "Cancel" at bounding box center [297, 239] width 19 height 9
checkbox input "false"
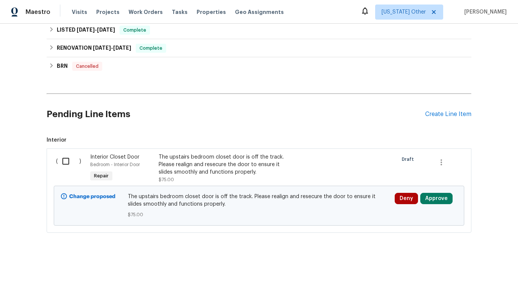
scroll to position [0, 0]
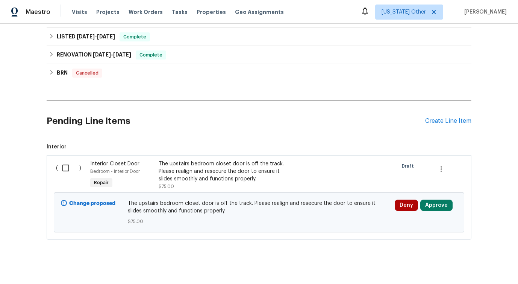
scroll to position [170, 0]
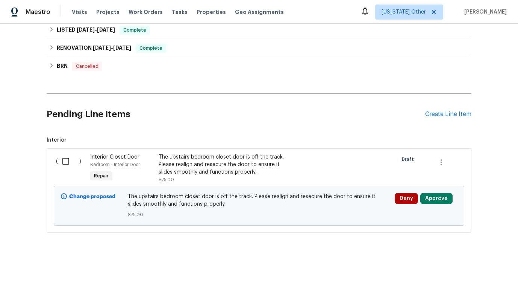
click at [62, 160] on input "checkbox" at bounding box center [68, 161] width 21 height 16
checkbox input "true"
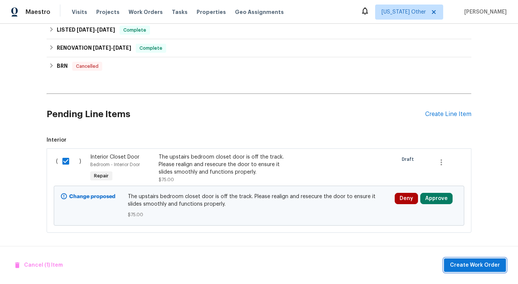
click at [479, 264] on span "Create Work Order" at bounding box center [475, 264] width 50 height 9
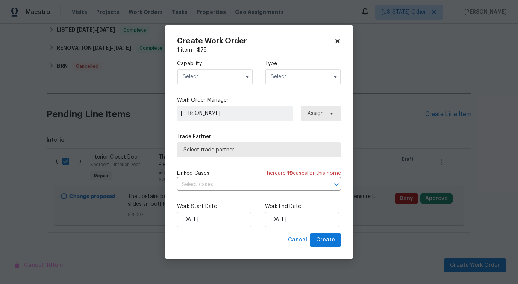
click at [220, 83] on input "text" at bounding box center [215, 76] width 76 height 15
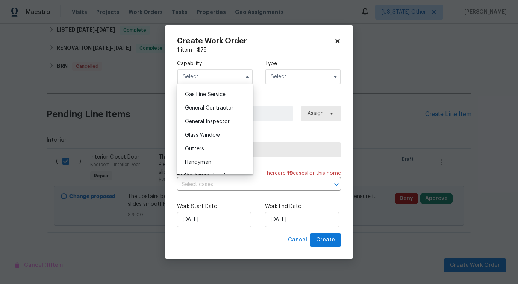
scroll to position [357, 0]
click at [214, 145] on div "Handyman" at bounding box center [215, 150] width 72 height 14
type input "Handyman"
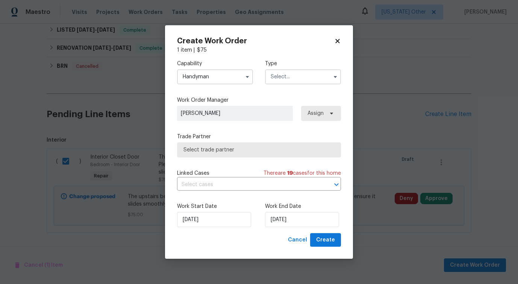
click at [278, 73] on input "text" at bounding box center [303, 76] width 76 height 15
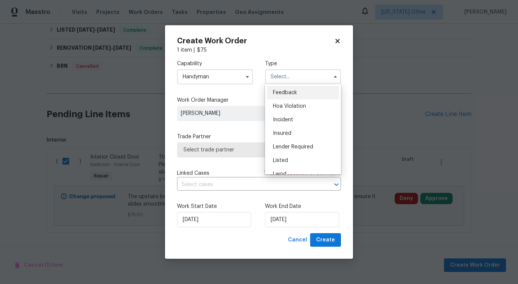
click at [281, 90] on span "Feedback" at bounding box center [285, 92] width 24 height 5
type input "Feedback"
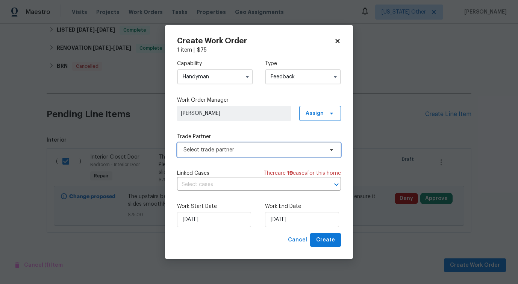
click at [224, 151] on span "Select trade partner" at bounding box center [254, 150] width 140 height 8
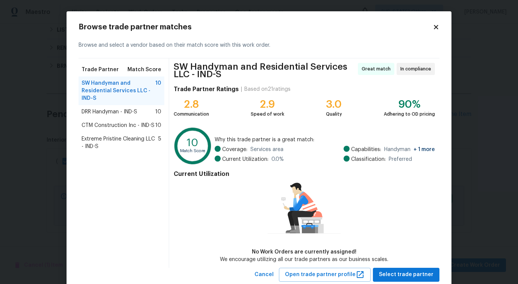
click at [115, 112] on span "DRR Handyman - IND-S" at bounding box center [110, 112] width 56 height 8
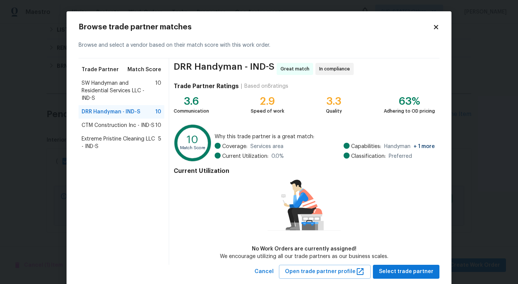
scroll to position [17, 0]
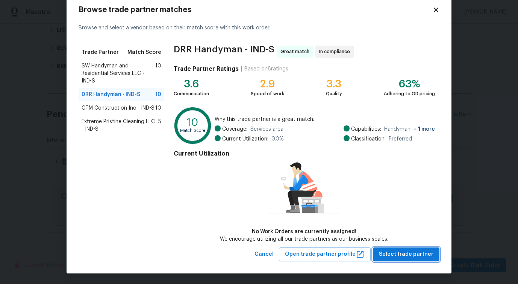
click at [406, 252] on span "Select trade partner" at bounding box center [406, 253] width 55 height 9
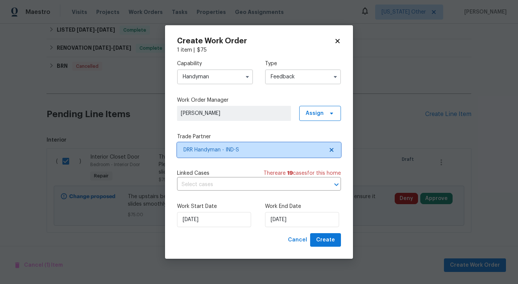
scroll to position [0, 0]
click at [189, 182] on input "text" at bounding box center [248, 185] width 143 height 12
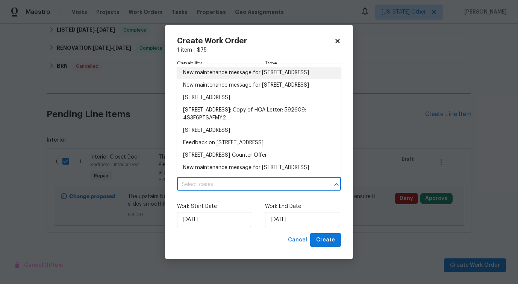
click at [204, 79] on li "New maintenance message for [STREET_ADDRESS]" at bounding box center [259, 73] width 164 height 12
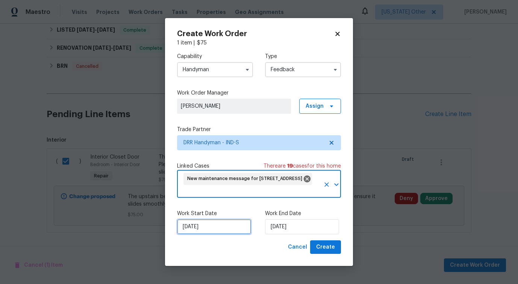
click at [200, 230] on input "[DATE]" at bounding box center [214, 226] width 74 height 15
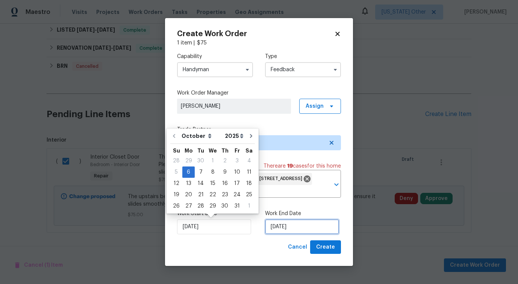
click at [290, 224] on input "[DATE]" at bounding box center [302, 226] width 74 height 15
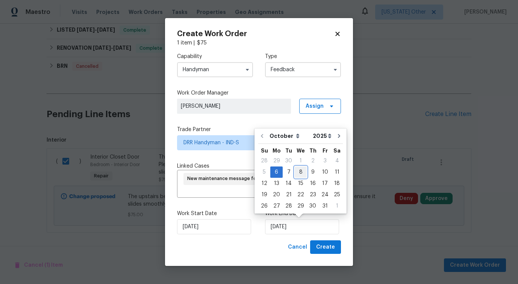
click at [301, 171] on div "8" at bounding box center [301, 172] width 12 height 11
type input "[DATE]"
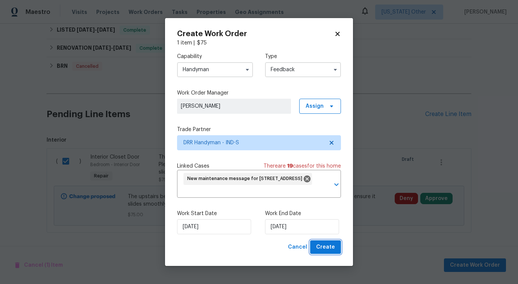
click at [336, 248] on button "Create" at bounding box center [325, 247] width 31 height 14
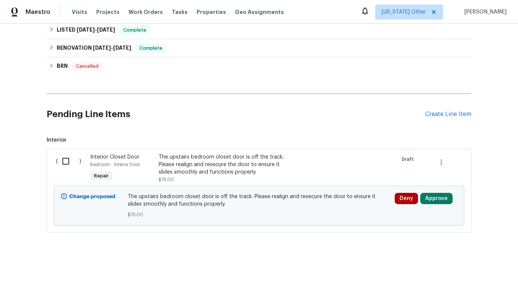
checkbox input "false"
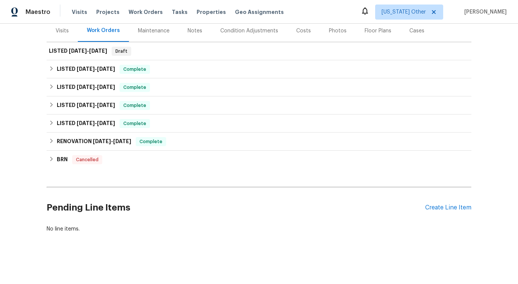
scroll to position [94, 0]
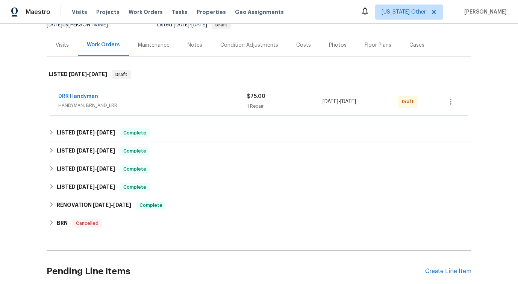
scroll to position [96, 0]
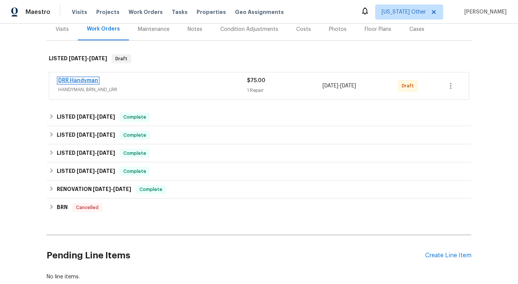
click at [78, 79] on link "DRR Handyman" at bounding box center [78, 80] width 40 height 5
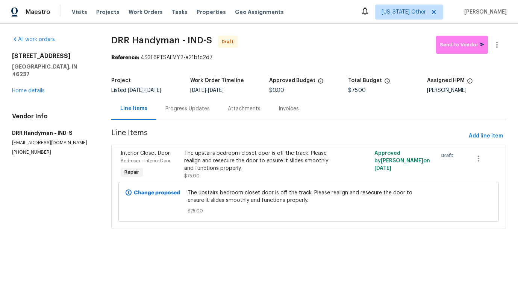
click at [192, 112] on div "Progress Updates" at bounding box center [188, 109] width 44 height 8
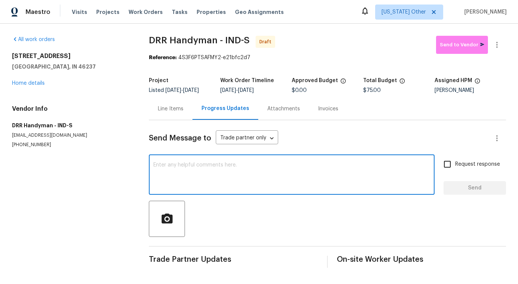
click at [185, 183] on textarea at bounding box center [291, 175] width 277 height 26
click at [197, 176] on textarea at bounding box center [291, 175] width 277 height 26
paste textarea "Hi this is Pavithra with Opendoor. I’m confirming you received the WO for the p…"
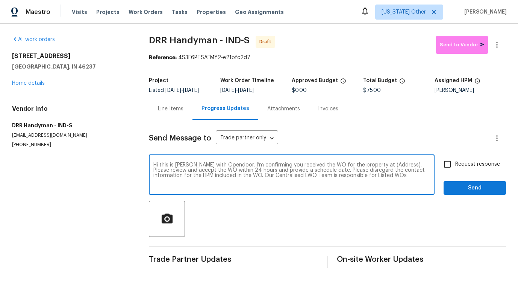
click at [386, 165] on textarea "Hi this is Pavithra with Opendoor. I’m confirming you received the WO for the p…" at bounding box center [291, 175] width 277 height 26
paste textarea "8251 Garden Ridge Rd, Indianapolis, IN 46237"
type textarea "Hi this is Pavithra with Opendoor. I’m confirming you received the WO for the p…"
click at [462, 169] on label "Request response" at bounding box center [470, 164] width 61 height 16
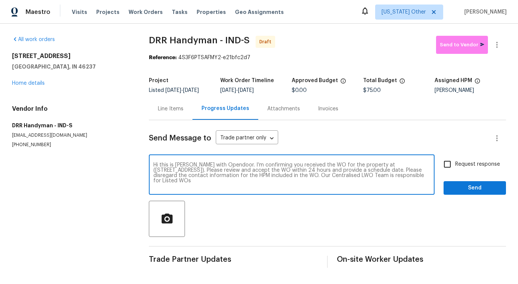
click at [456, 169] on input "Request response" at bounding box center [448, 164] width 16 height 16
checkbox input "true"
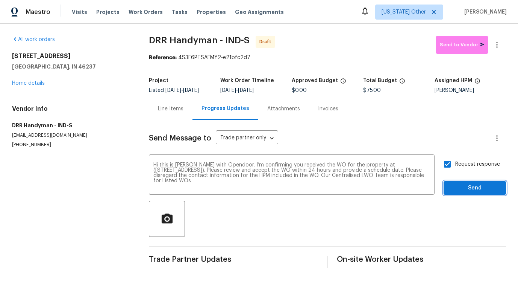
click at [468, 191] on span "Send" at bounding box center [475, 187] width 50 height 9
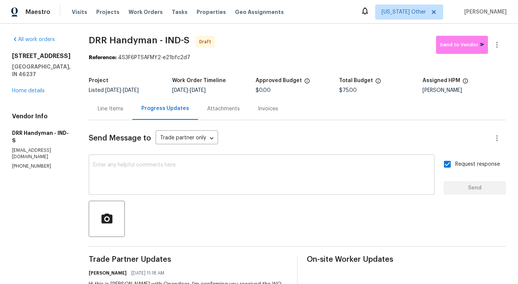
click at [222, 164] on textarea at bounding box center [261, 175] width 337 height 26
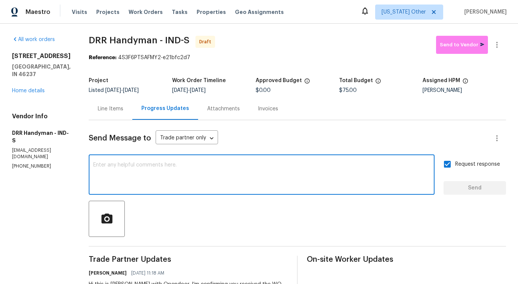
paste textarea "Attention All Work Orders must include before-photos (both close-up and wide-an…"
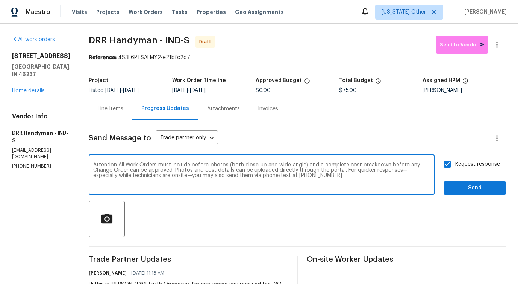
type textarea "Attention All Work Orders must include before-photos (both close-up and wide-an…"
click at [469, 191] on span "Send" at bounding box center [475, 187] width 50 height 9
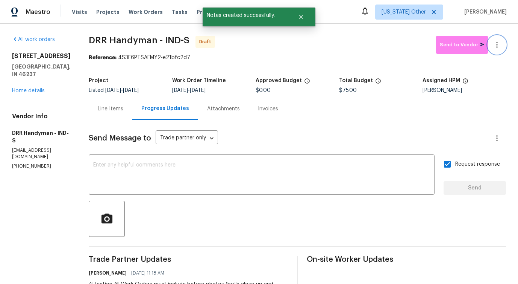
click at [493, 44] on icon "button" at bounding box center [497, 44] width 9 height 9
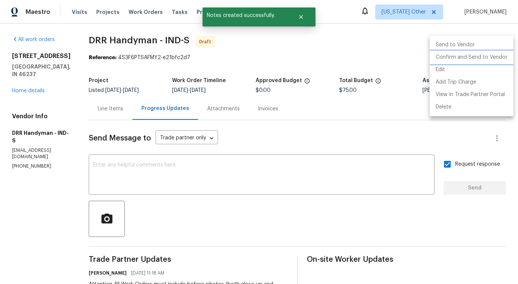
click at [459, 52] on li "Confirm and Send to Vendor" at bounding box center [472, 57] width 84 height 12
click at [374, 46] on div at bounding box center [259, 142] width 518 height 284
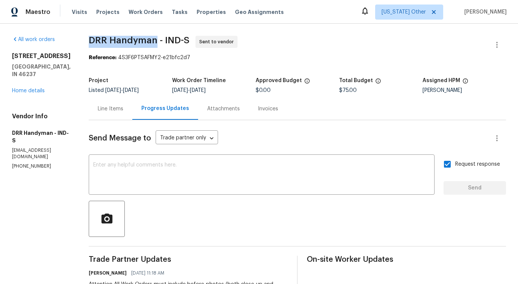
drag, startPoint x: 78, startPoint y: 40, endPoint x: 148, endPoint y: 39, distance: 70.0
click at [148, 39] on div "All work orders 8251 Garden Ridge Rd Indianapolis, IN 46237 Home details Vendor…" at bounding box center [259, 211] width 518 height 375
copy span "DRR Handyman"
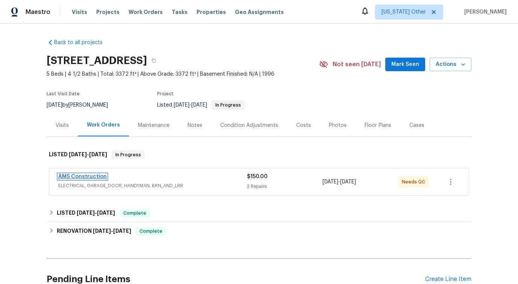
click at [100, 174] on link "AMS Construction" at bounding box center [82, 176] width 49 height 5
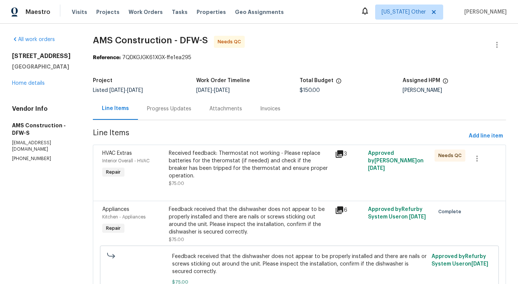
click at [163, 117] on div "Progress Updates" at bounding box center [169, 108] width 62 height 22
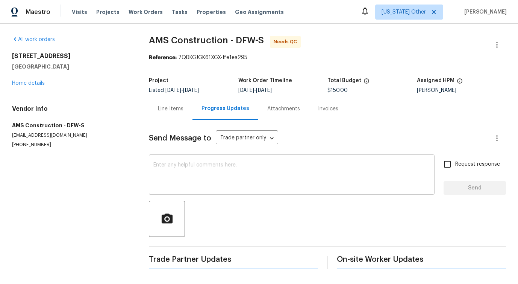
click at [169, 171] on textarea at bounding box center [291, 175] width 277 height 26
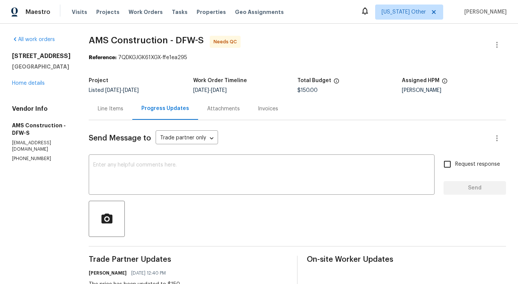
click at [111, 107] on div "Line Items" at bounding box center [111, 109] width 26 height 8
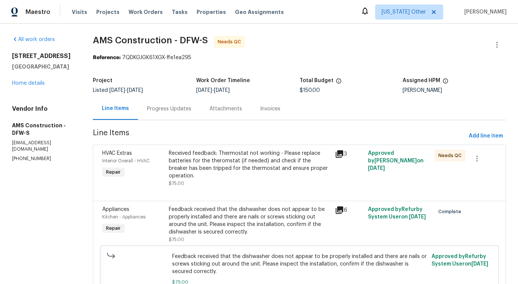
scroll to position [41, 0]
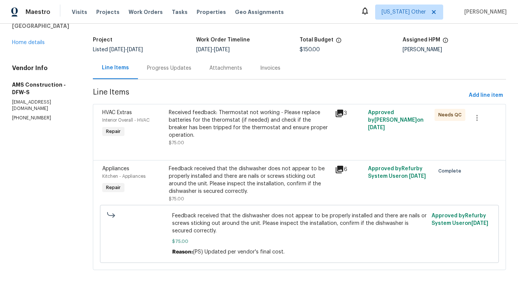
click at [281, 134] on div "Received feedback: Thermostat not working - Please replace batteries for the th…" at bounding box center [250, 128] width 162 height 38
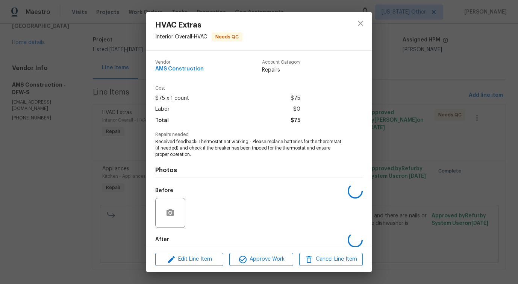
scroll to position [38, 0]
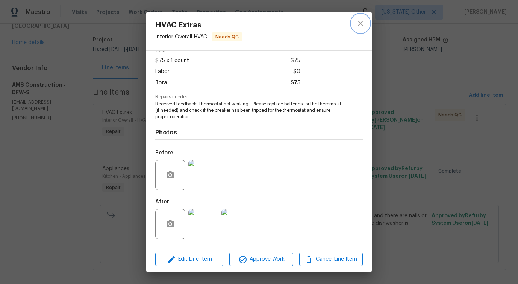
click at [360, 27] on icon "close" at bounding box center [360, 23] width 9 height 9
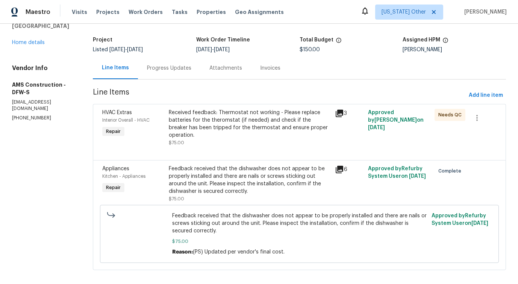
click at [243, 168] on div "Feedback received that the dishwasher does not appear to be properly installed …" at bounding box center [250, 180] width 162 height 30
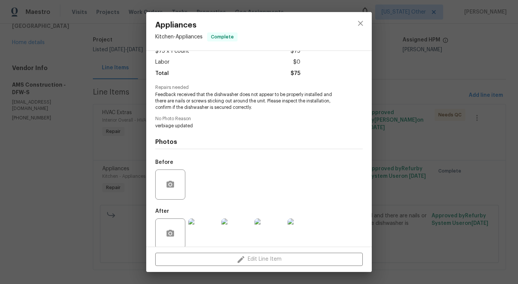
scroll to position [56, 0]
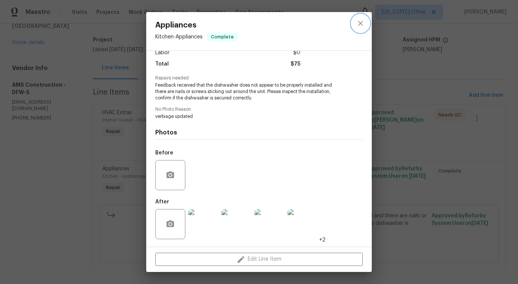
click at [360, 29] on button "close" at bounding box center [361, 23] width 18 height 18
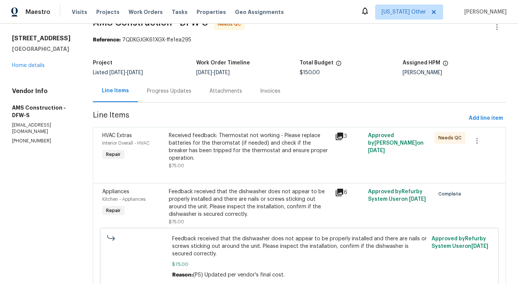
scroll to position [7, 0]
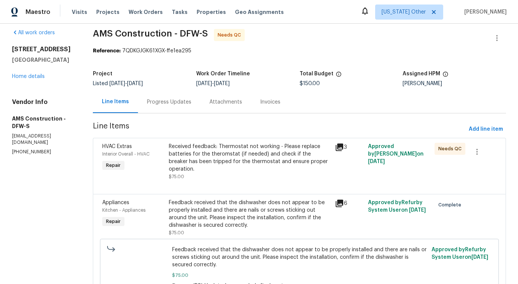
click at [160, 94] on div "Progress Updates" at bounding box center [169, 102] width 62 height 22
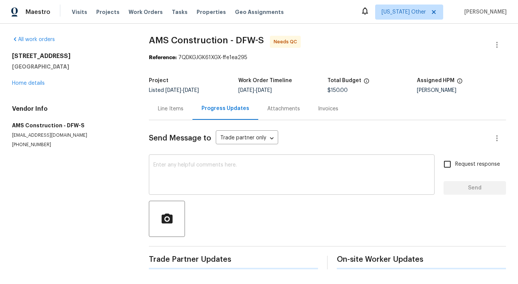
click at [188, 185] on textarea at bounding box center [291, 175] width 277 height 26
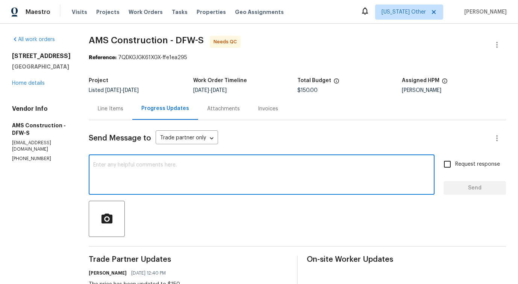
click at [33, 152] on p "[EMAIL_ADDRESS][DOMAIN_NAME]" at bounding box center [41, 146] width 59 height 13
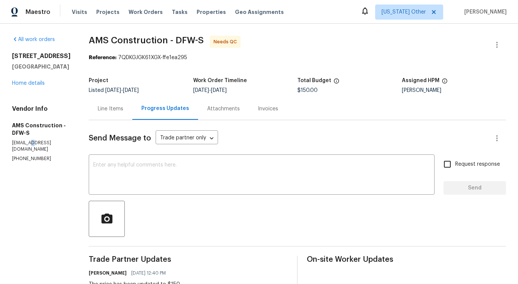
click at [33, 152] on p "[EMAIL_ADDRESS][DOMAIN_NAME]" at bounding box center [41, 146] width 59 height 13
copy p "[EMAIL_ADDRESS][DOMAIN_NAME]"
click at [21, 162] on p "[PHONE_NUMBER]" at bounding box center [41, 158] width 59 height 6
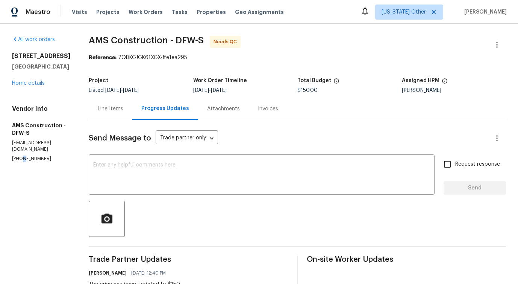
click at [21, 162] on p "[PHONE_NUMBER]" at bounding box center [41, 158] width 59 height 6
click at [228, 169] on textarea at bounding box center [261, 175] width 337 height 26
click at [27, 162] on p "[PHONE_NUMBER]" at bounding box center [41, 158] width 59 height 6
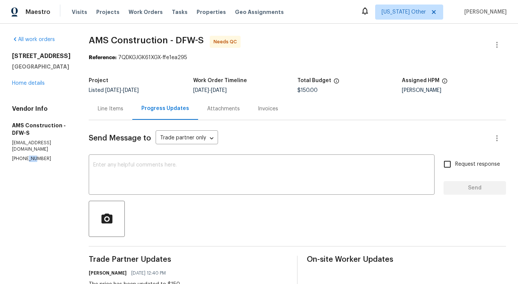
click at [27, 162] on p "[PHONE_NUMBER]" at bounding box center [41, 158] width 59 height 6
copy p "[PHONE_NUMBER]"
click at [160, 176] on textarea at bounding box center [261, 175] width 337 height 26
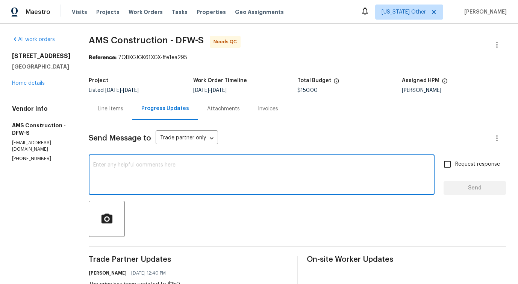
click at [97, 114] on div "Line Items" at bounding box center [111, 108] width 44 height 22
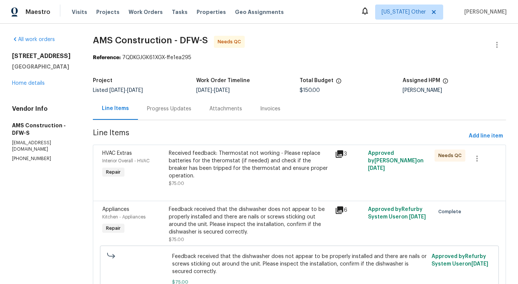
click at [174, 112] on div "Progress Updates" at bounding box center [169, 109] width 44 height 8
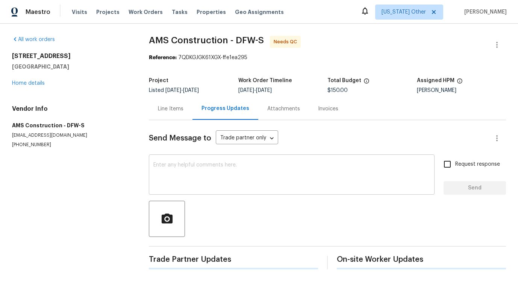
click at [180, 171] on textarea at bounding box center [291, 175] width 277 height 26
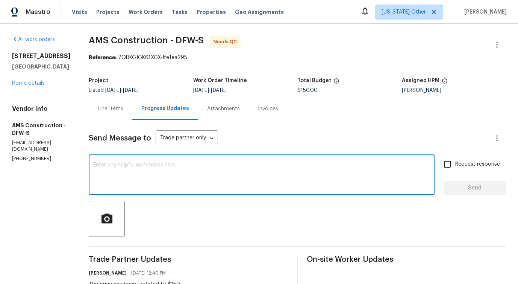
click at [102, 106] on div "Line Items" at bounding box center [111, 109] width 26 height 8
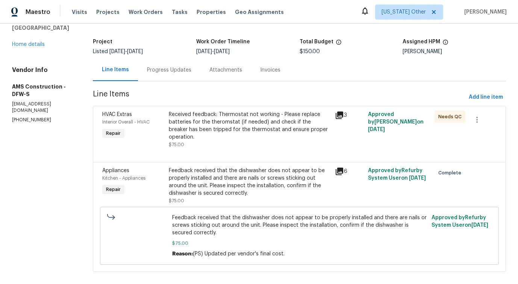
scroll to position [41, 0]
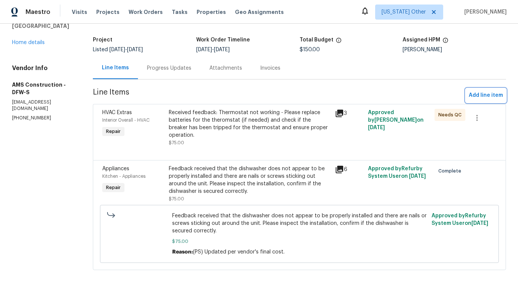
click at [479, 92] on span "Add line item" at bounding box center [486, 95] width 34 height 9
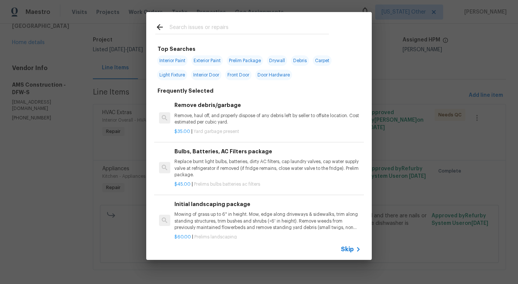
click at [352, 250] on span "Skip" at bounding box center [347, 249] width 13 height 8
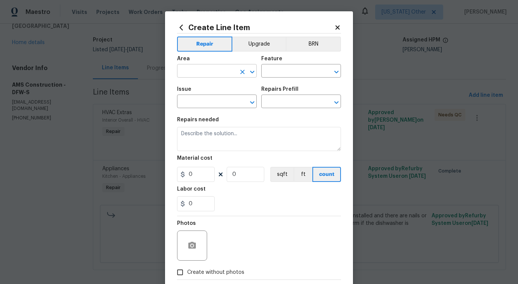
click at [211, 71] on input "text" at bounding box center [206, 72] width 59 height 12
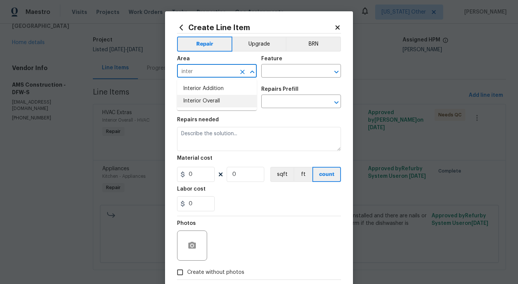
click at [220, 100] on li "Interior Overall" at bounding box center [217, 101] width 80 height 12
type input "Interior Overall"
click at [286, 72] on input "text" at bounding box center [290, 72] width 59 height 12
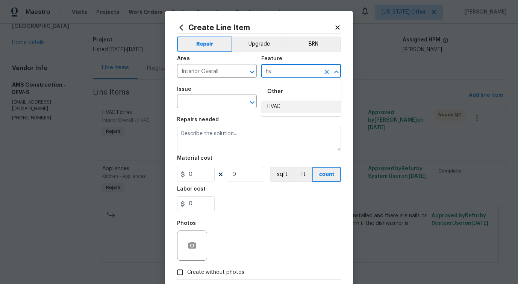
click at [294, 106] on li "HVAC" at bounding box center [301, 106] width 80 height 12
type input "HVAC"
click at [208, 104] on input "text" at bounding box center [206, 102] width 59 height 12
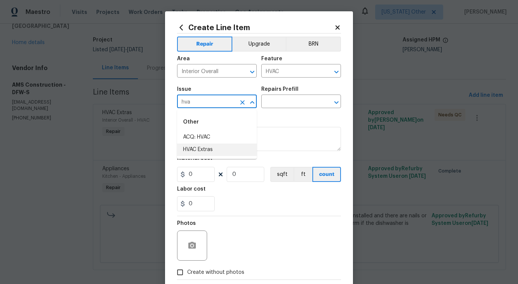
click at [207, 150] on li "HVAC Extras" at bounding box center [217, 149] width 80 height 12
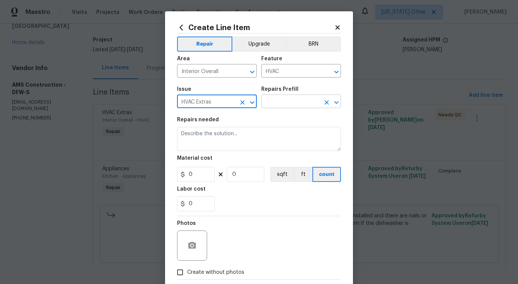
type input "HVAC Extras"
click at [284, 102] on input "text" at bounding box center [290, 102] width 59 height 12
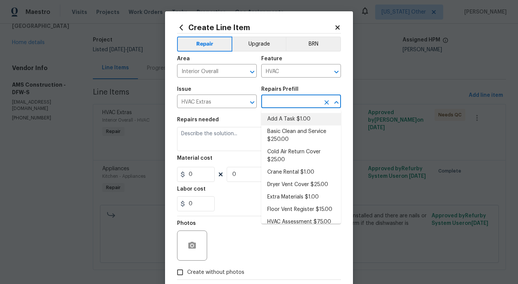
click at [281, 125] on li "Add A Task $1.00" at bounding box center [301, 119] width 80 height 12
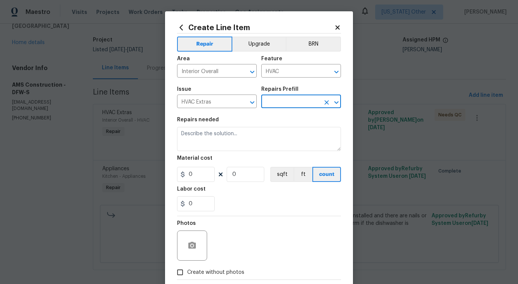
type input "Add A Task $1.00"
type textarea "HPM to detail"
type input "1"
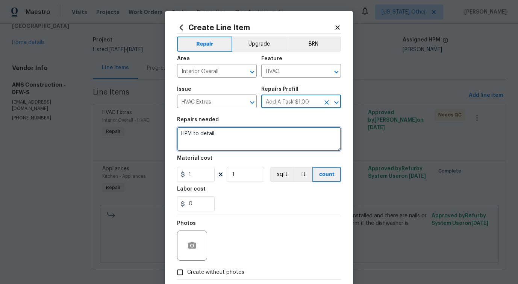
click at [202, 130] on textarea "HPM to detail" at bounding box center [259, 139] width 164 height 24
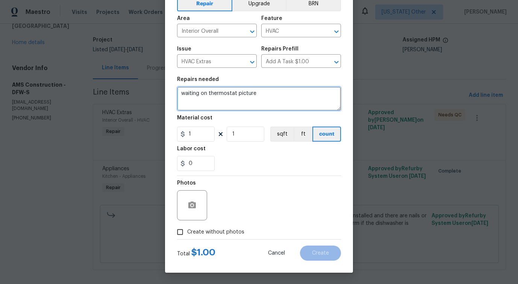
type textarea "waiting on thermostat picture"
click at [224, 226] on label "Create without photos" at bounding box center [208, 232] width 71 height 14
click at [187, 226] on input "Create without photos" at bounding box center [180, 232] width 14 height 14
checkbox input "true"
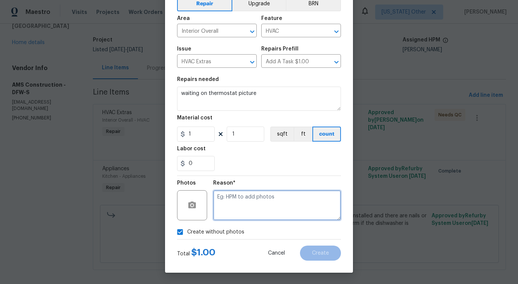
click at [258, 204] on textarea at bounding box center [277, 205] width 128 height 30
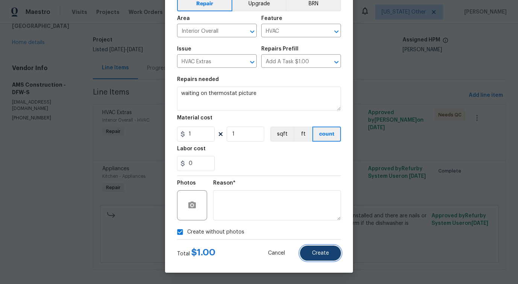
click at [322, 257] on button "Create" at bounding box center [320, 252] width 41 height 15
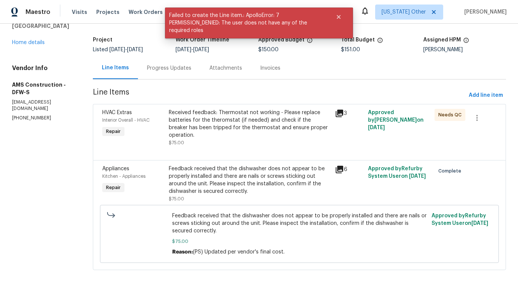
scroll to position [0, 0]
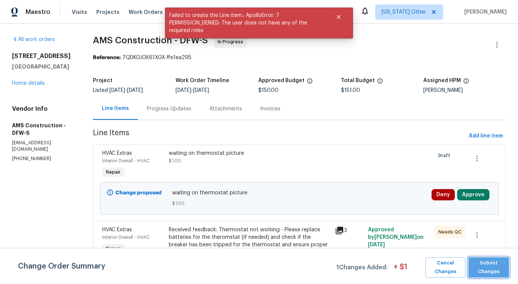
click at [491, 270] on span "Submit Changes" at bounding box center [488, 266] width 33 height 17
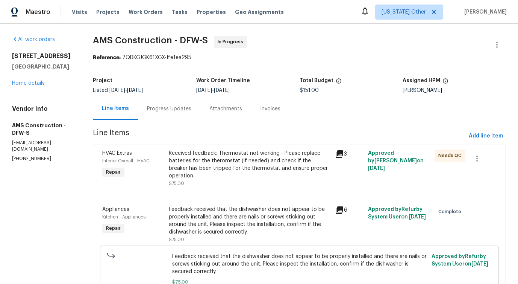
click at [182, 114] on div "Progress Updates" at bounding box center [169, 108] width 62 height 22
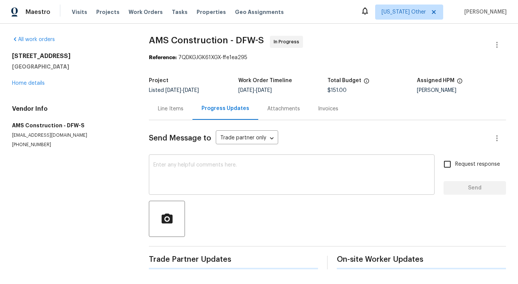
click at [192, 168] on textarea at bounding box center [291, 175] width 277 height 26
